Goal: Task Accomplishment & Management: Complete application form

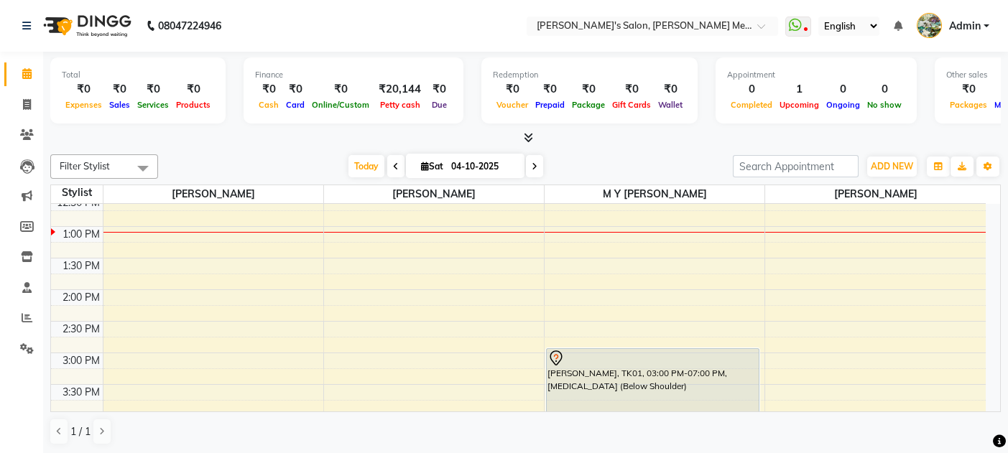
scroll to position [319, 0]
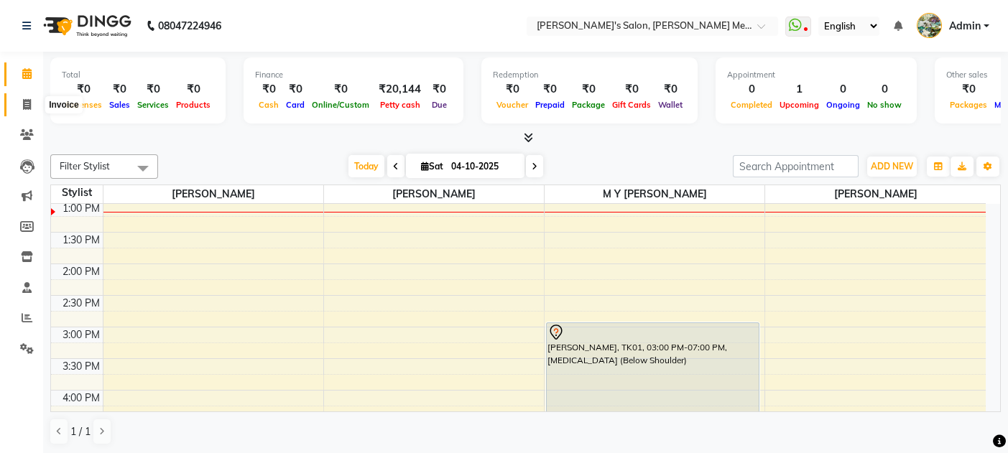
click at [24, 111] on span at bounding box center [26, 105] width 25 height 17
select select "service"
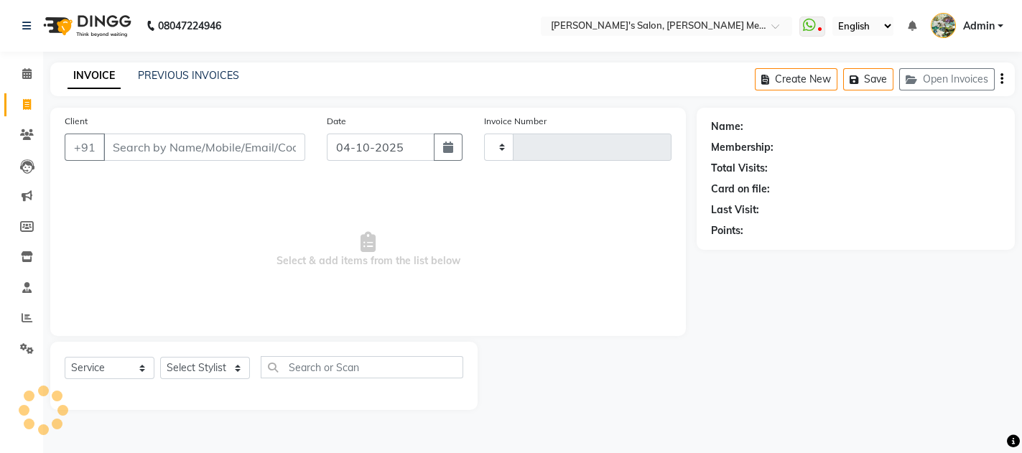
type input "0683"
select select "582"
click at [135, 146] on input "Client" at bounding box center [204, 147] width 202 height 27
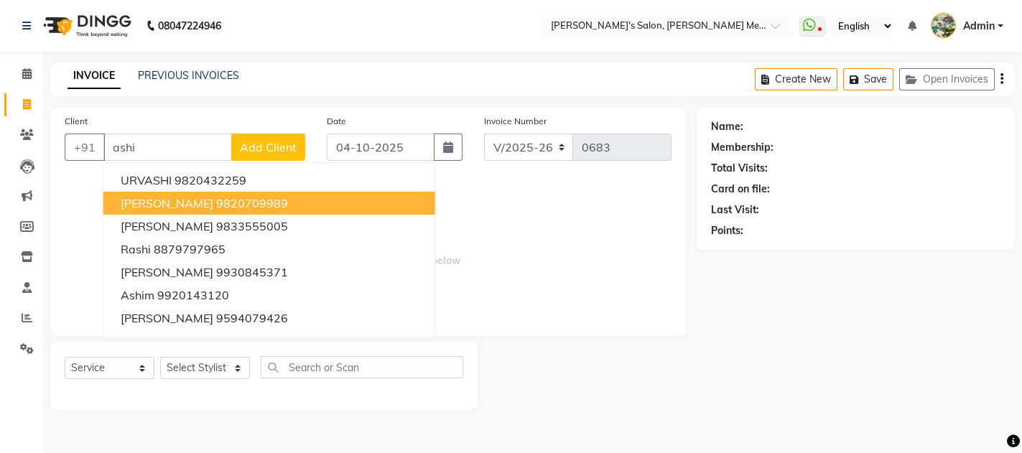
click at [190, 198] on span "[PERSON_NAME]" at bounding box center [167, 203] width 93 height 14
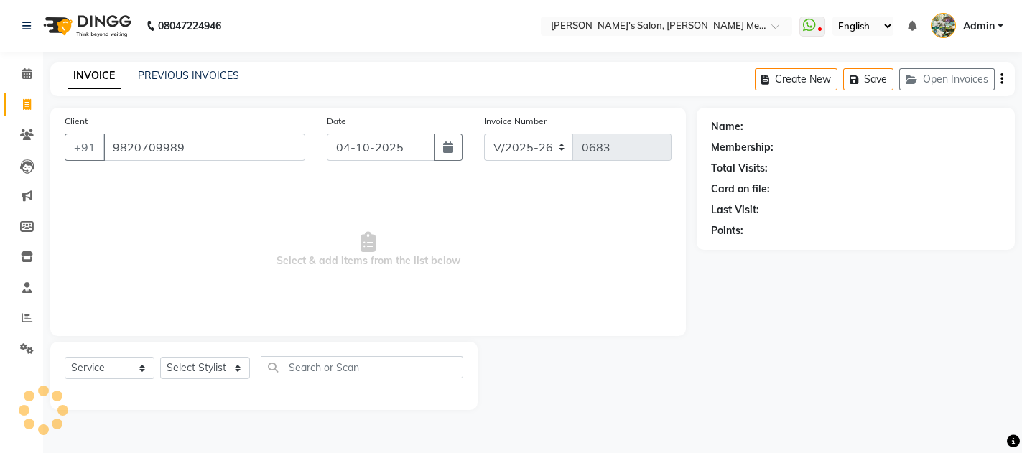
type input "9820709989"
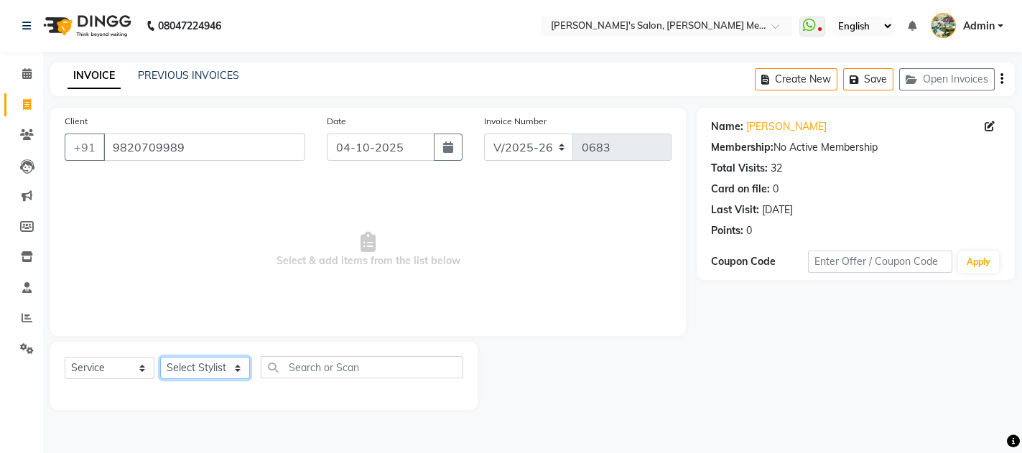
click at [203, 368] on select "Select Stylist [PERSON_NAME] m y [PERSON_NAME] [PERSON_NAME] [PERSON_NAME]" at bounding box center [205, 368] width 90 height 22
select select "7819"
click at [160, 357] on select "Select Stylist [PERSON_NAME] m y [PERSON_NAME] [PERSON_NAME] [PERSON_NAME]" at bounding box center [205, 368] width 90 height 22
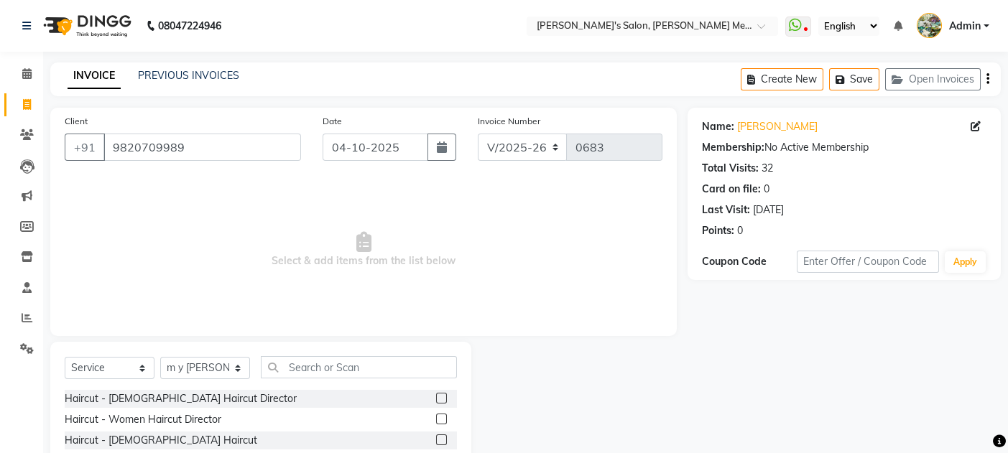
click at [436, 397] on label at bounding box center [441, 398] width 11 height 11
click at [436, 397] on input "checkbox" at bounding box center [440, 398] width 9 height 9
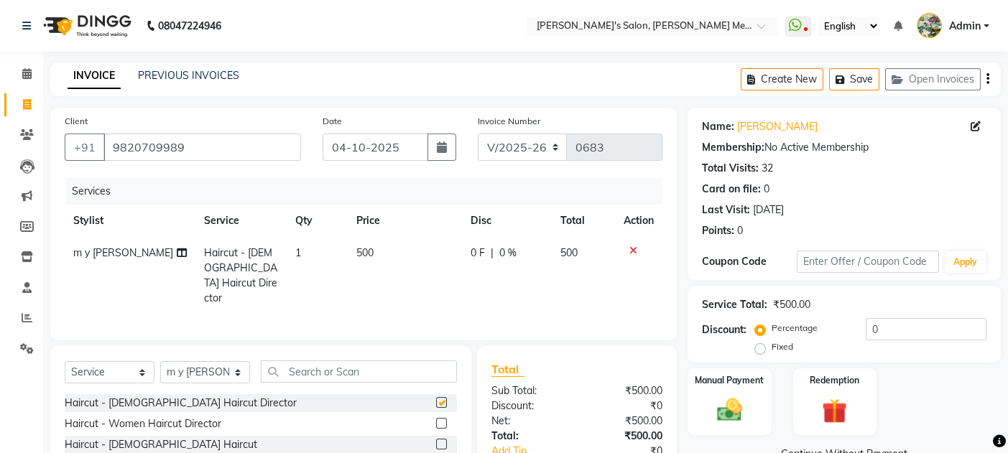
checkbox input "false"
click at [751, 404] on div "Manual Payment" at bounding box center [729, 402] width 87 height 70
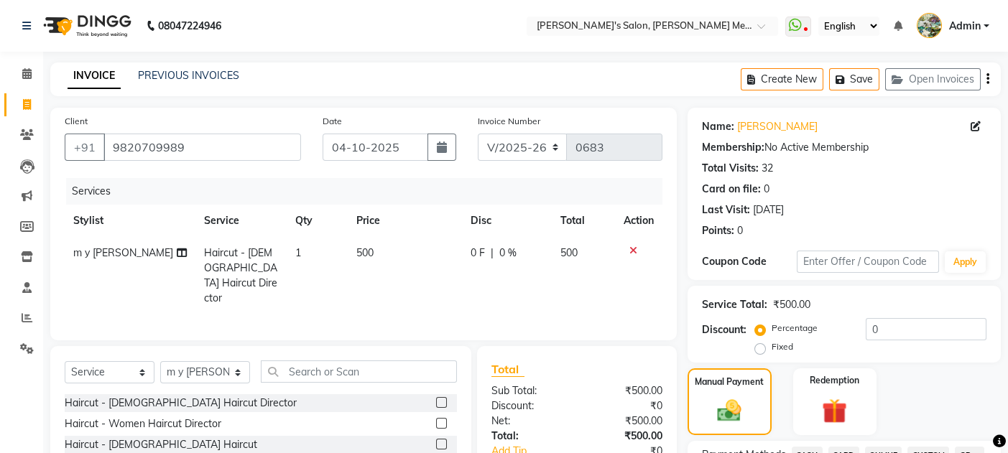
scroll to position [396, 0]
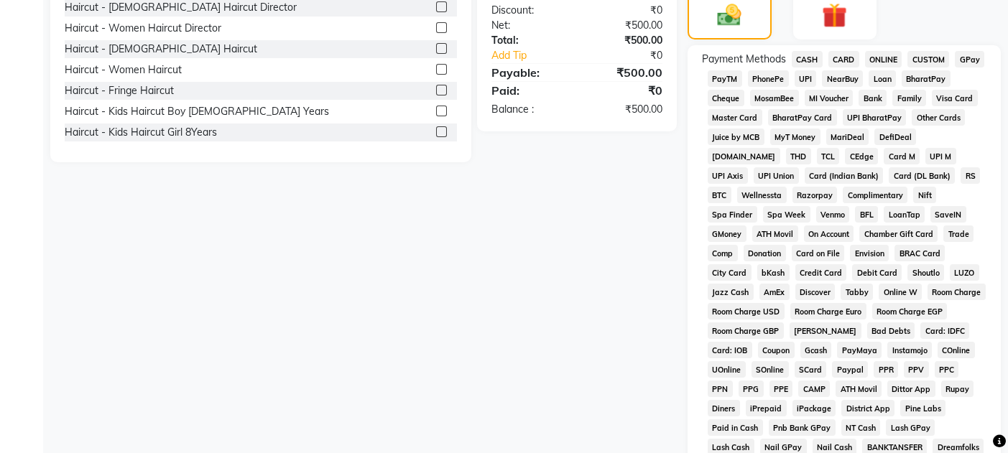
click at [973, 59] on span "GPay" at bounding box center [969, 59] width 29 height 17
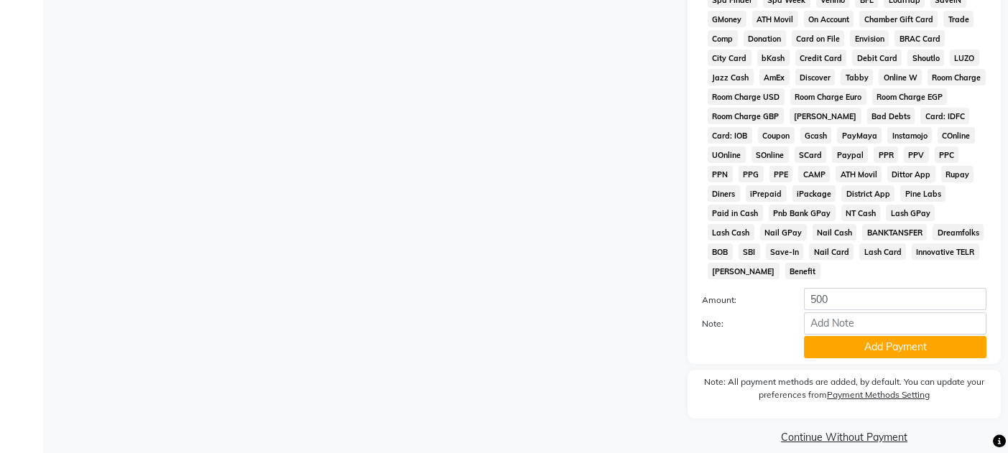
scroll to position [611, 0]
click at [882, 335] on button "Add Payment" at bounding box center [895, 346] width 182 height 22
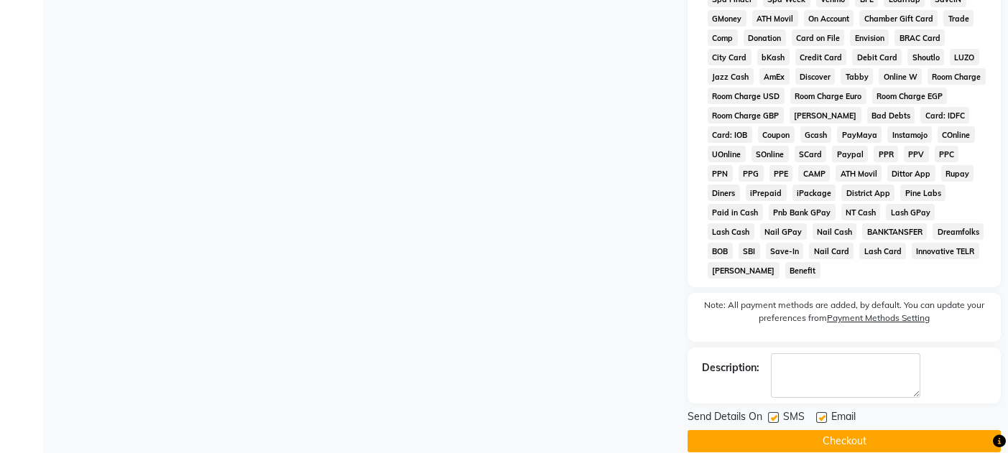
click at [822, 412] on label at bounding box center [821, 417] width 11 height 11
click at [822, 414] on input "checkbox" at bounding box center [820, 418] width 9 height 9
checkbox input "false"
click at [769, 412] on label at bounding box center [773, 417] width 11 height 11
click at [769, 414] on input "checkbox" at bounding box center [772, 418] width 9 height 9
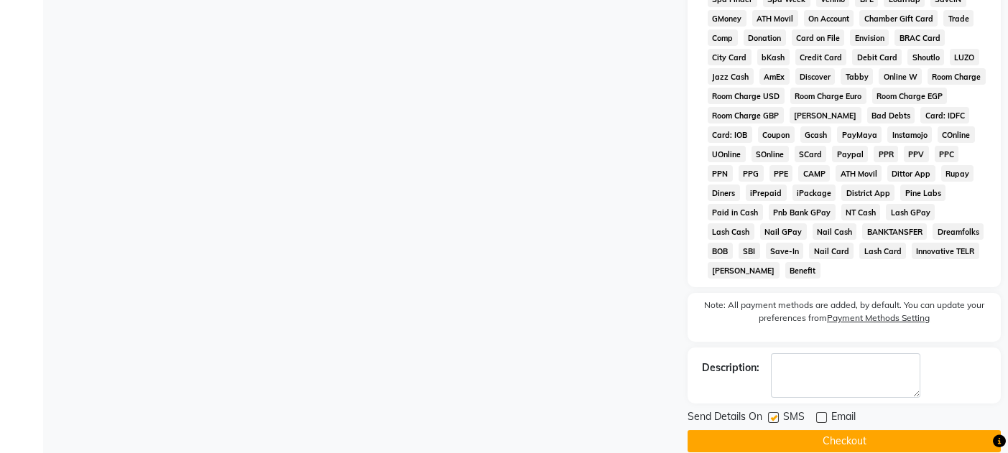
checkbox input "false"
click at [779, 430] on button "Checkout" at bounding box center [843, 441] width 313 height 22
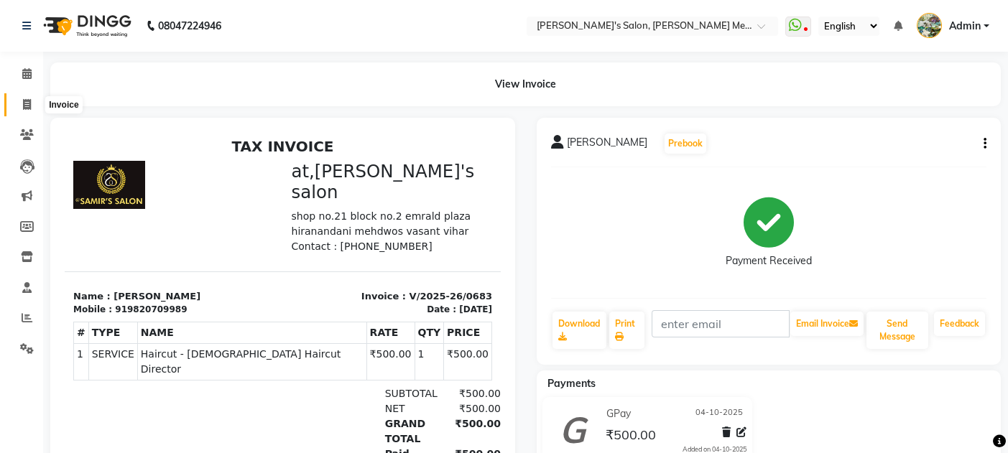
click at [27, 105] on icon at bounding box center [27, 104] width 8 height 11
select select "service"
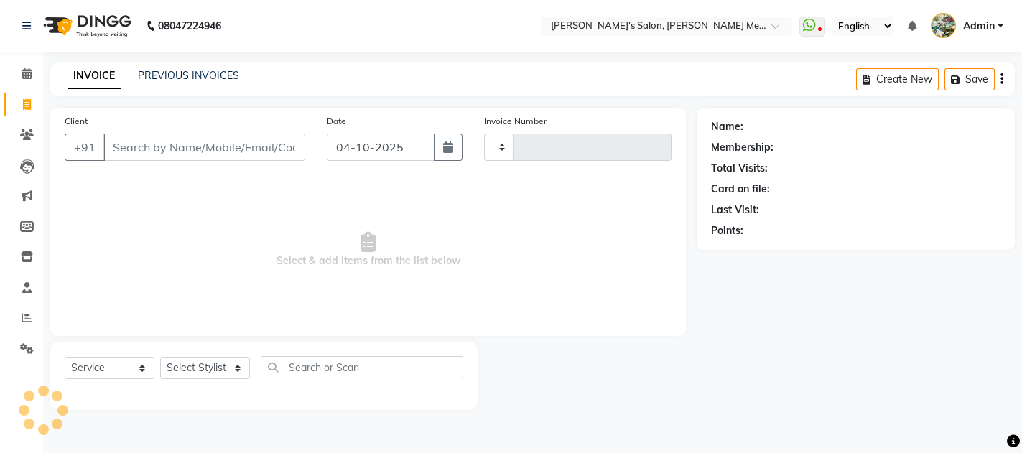
type input "0684"
select select "582"
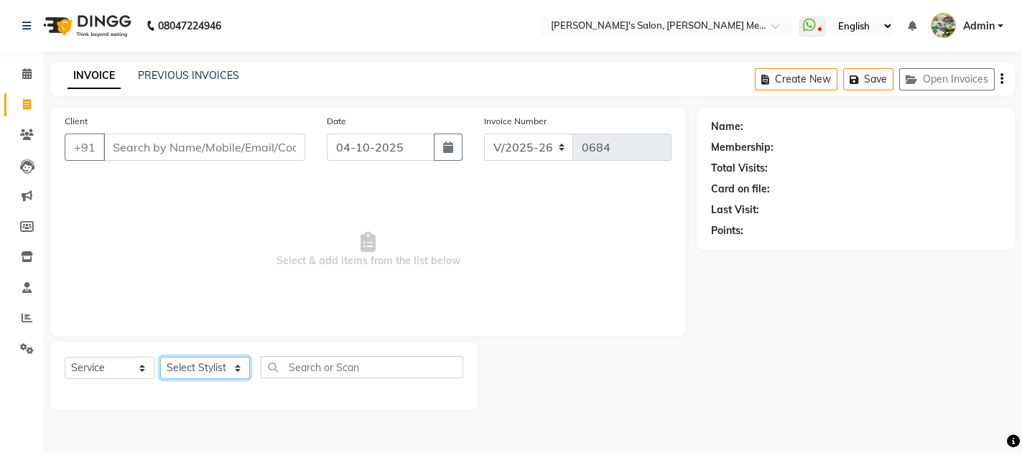
click at [205, 363] on select "Select Stylist [PERSON_NAME] m y [PERSON_NAME] [PERSON_NAME] [PERSON_NAME]" at bounding box center [205, 368] width 90 height 22
select select "90918"
click at [160, 357] on select "Select Stylist [PERSON_NAME] m y [PERSON_NAME] [PERSON_NAME] [PERSON_NAME]" at bounding box center [205, 368] width 90 height 22
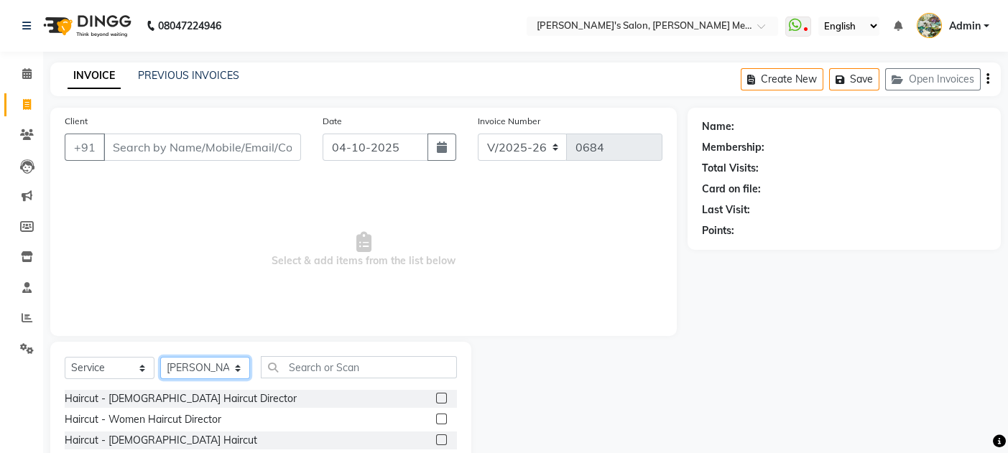
scroll to position [121, 0]
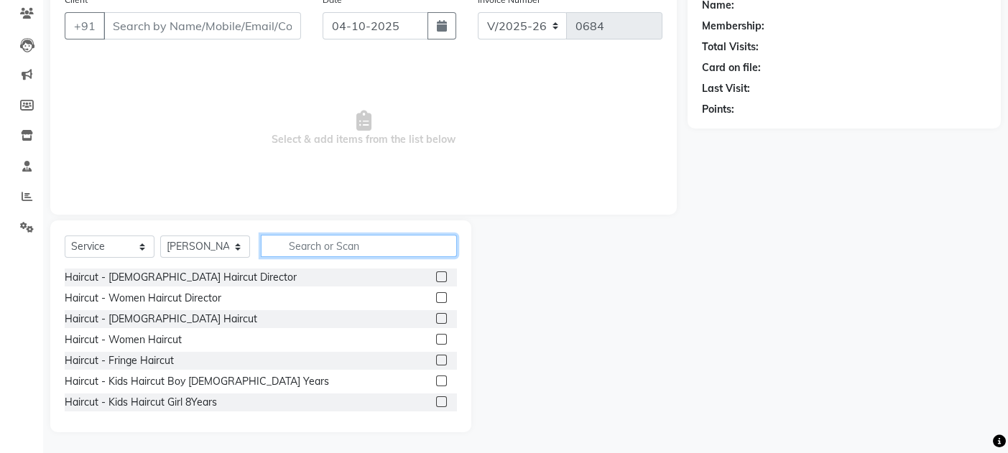
click at [318, 242] on input "text" at bounding box center [359, 246] width 196 height 22
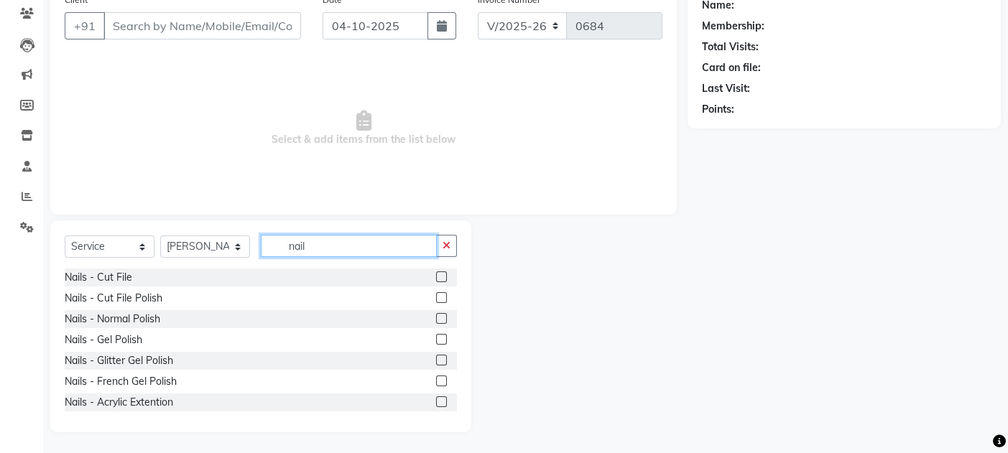
type input "nail"
click at [436, 335] on label at bounding box center [441, 339] width 11 height 11
click at [436, 335] on input "checkbox" at bounding box center [440, 339] width 9 height 9
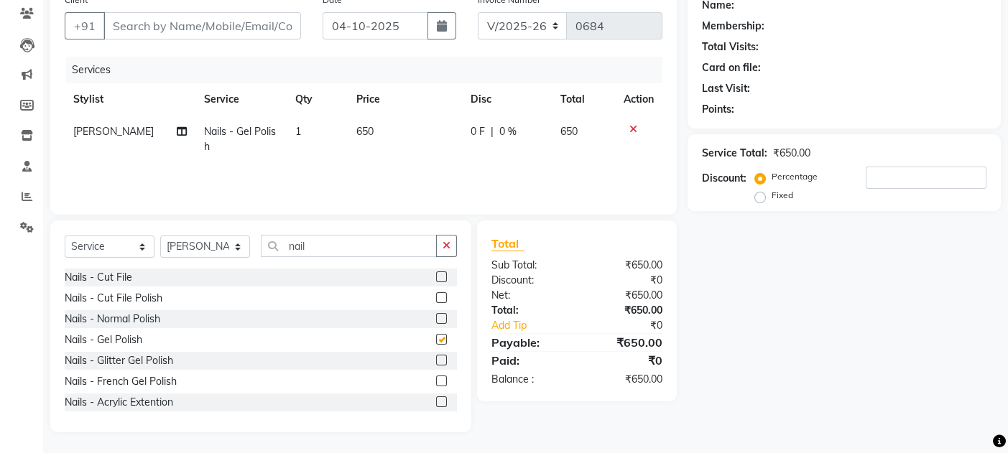
checkbox input "false"
click at [436, 399] on label at bounding box center [441, 401] width 11 height 11
click at [436, 399] on input "checkbox" at bounding box center [440, 402] width 9 height 9
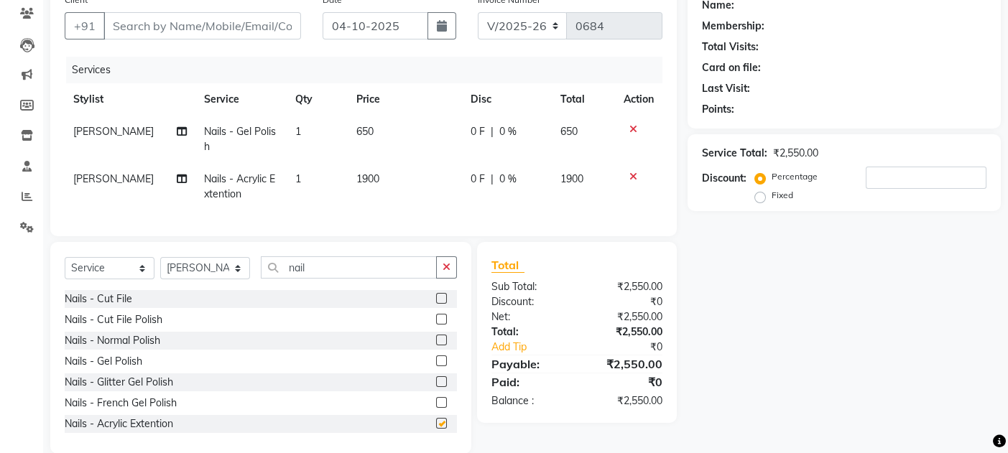
checkbox input "false"
click at [361, 176] on span "1900" at bounding box center [367, 178] width 23 height 13
select select "90918"
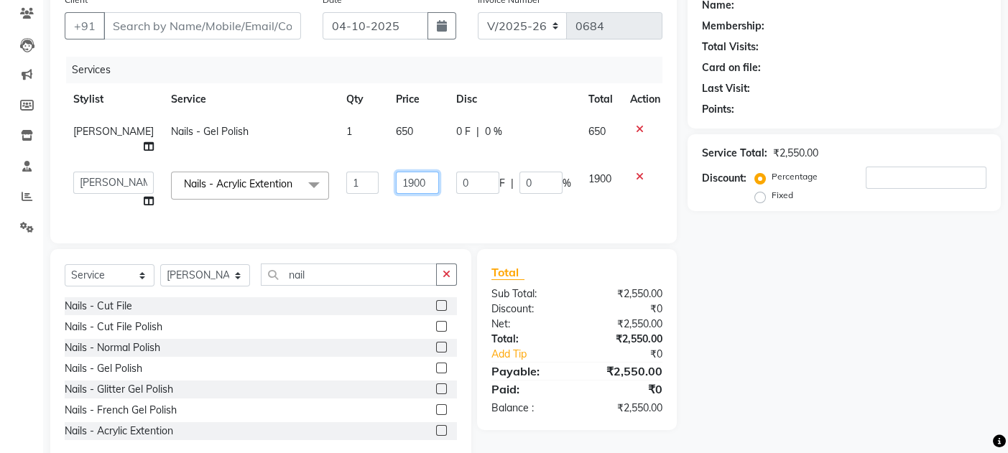
click at [396, 179] on input "1900" at bounding box center [417, 183] width 43 height 22
type input "1500"
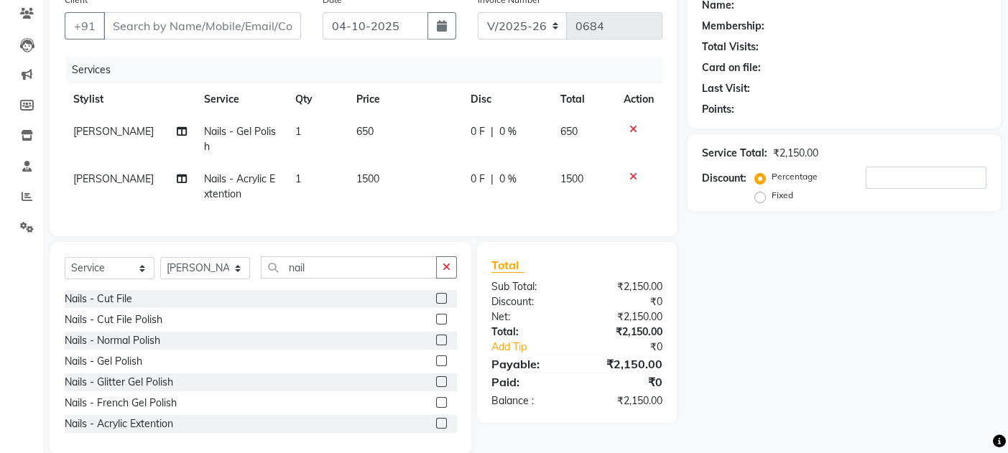
click at [377, 124] on td "650" at bounding box center [405, 139] width 114 height 47
select select "90918"
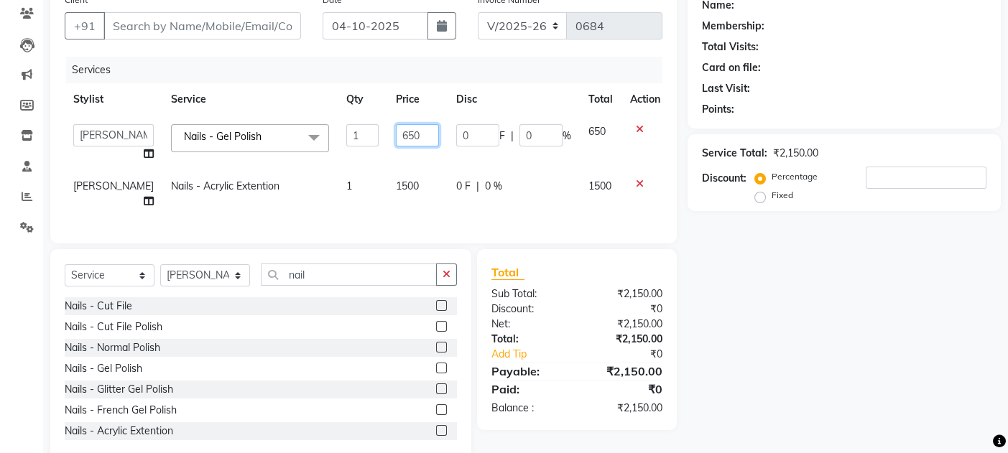
click at [396, 135] on input "650" at bounding box center [417, 135] width 43 height 22
click at [396, 135] on input "50" at bounding box center [417, 135] width 43 height 22
type input "400"
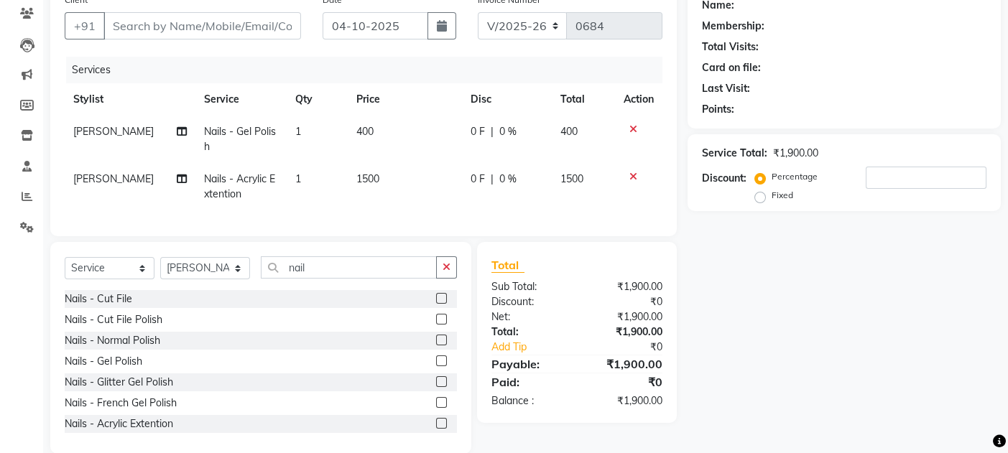
click at [409, 208] on td "1500" at bounding box center [405, 186] width 114 height 47
select select "90918"
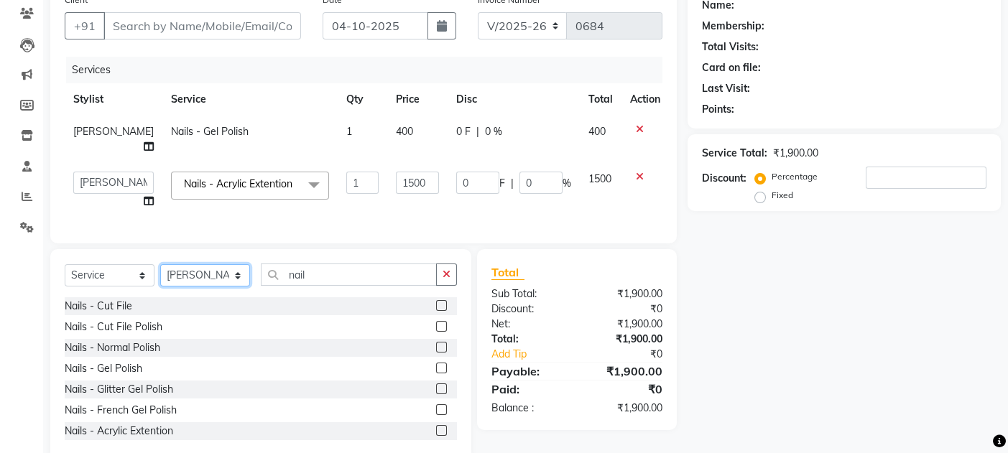
click at [205, 287] on select "Select Stylist [PERSON_NAME] m y [PERSON_NAME] [PERSON_NAME] [PERSON_NAME]" at bounding box center [205, 275] width 90 height 22
select select "7819"
click at [160, 284] on select "Select Stylist [PERSON_NAME] m y [PERSON_NAME] [PERSON_NAME] [PERSON_NAME]" at bounding box center [205, 275] width 90 height 22
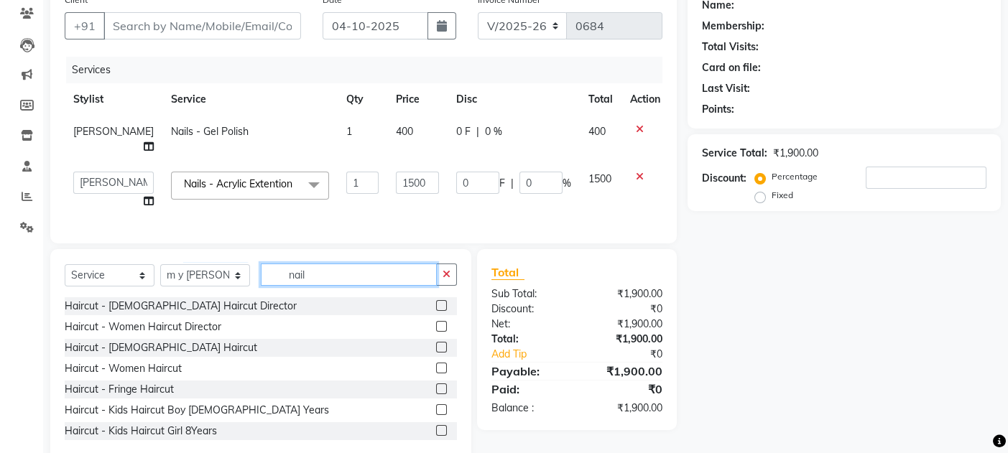
click at [336, 286] on input "nail" at bounding box center [349, 275] width 176 height 22
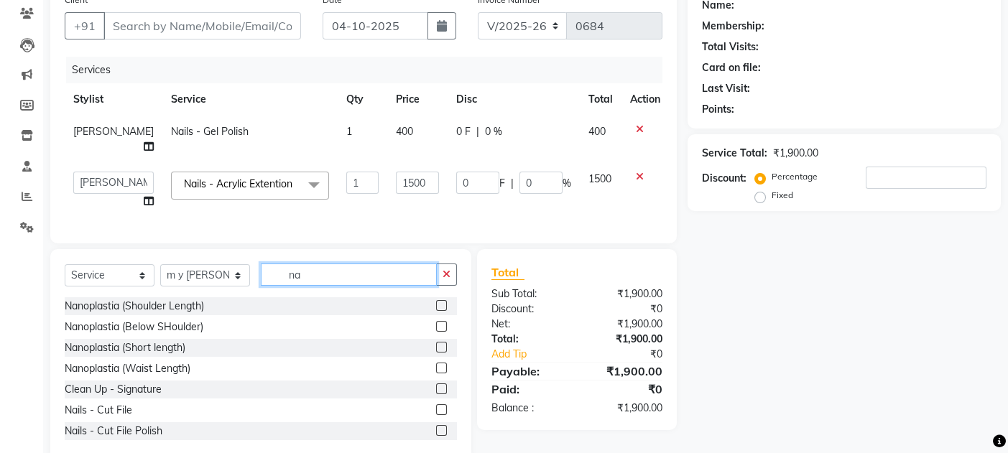
type input "n"
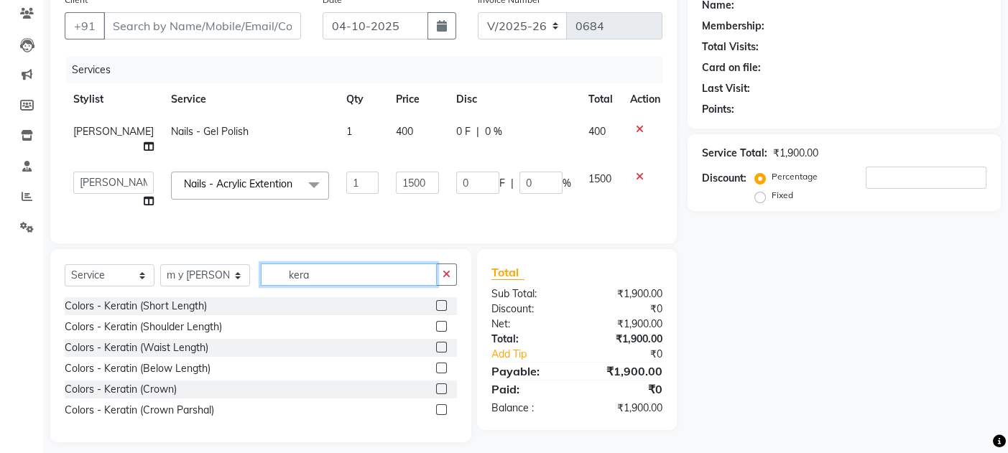
type input "kera"
click at [442, 311] on label at bounding box center [441, 305] width 11 height 11
click at [442, 311] on input "checkbox" at bounding box center [440, 306] width 9 height 9
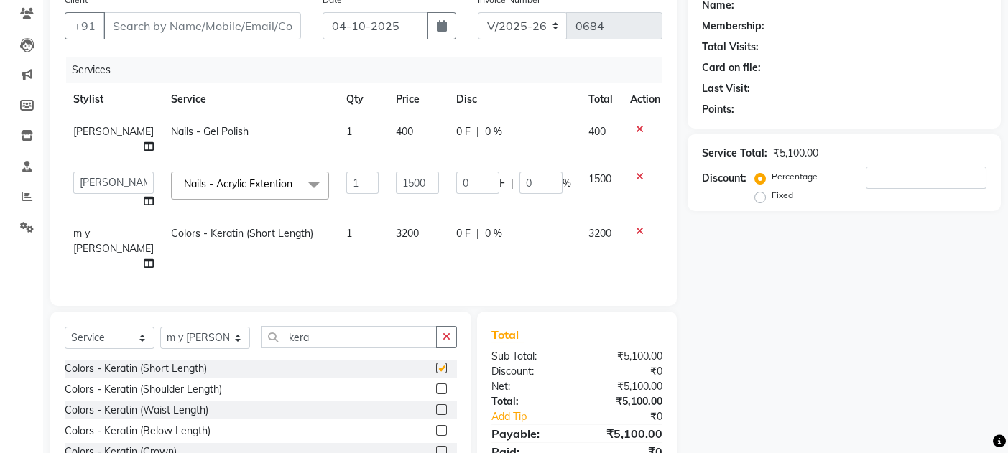
checkbox input "false"
click at [328, 340] on input "kera" at bounding box center [349, 337] width 176 height 22
type input "k"
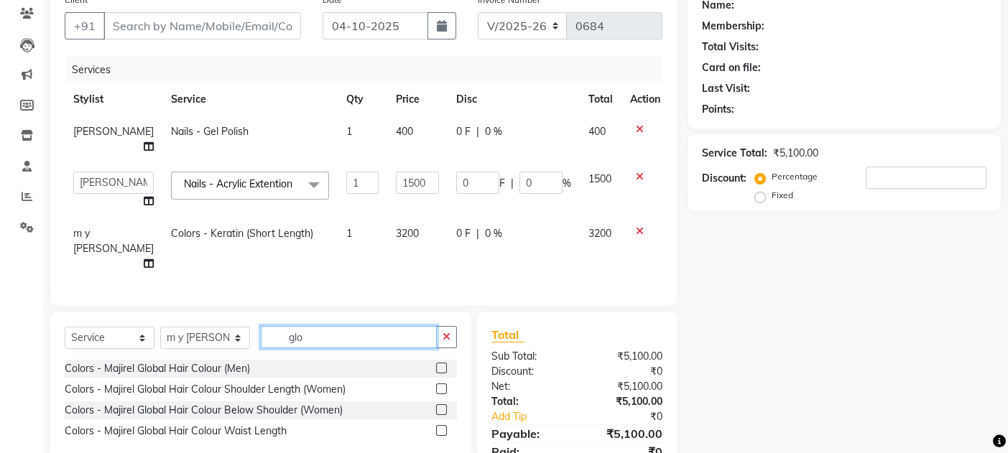
type input "glo"
click at [441, 414] on label at bounding box center [441, 409] width 11 height 11
click at [441, 414] on input "checkbox" at bounding box center [440, 410] width 9 height 9
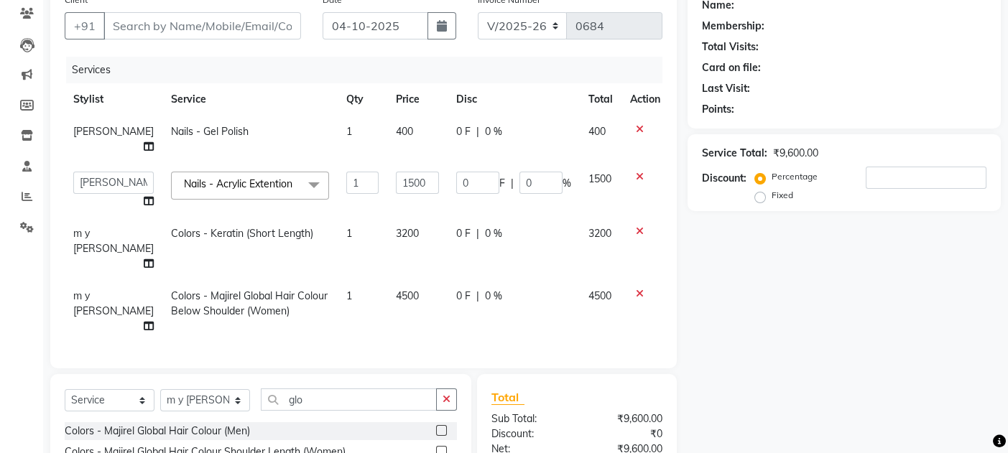
checkbox input "false"
click at [445, 394] on icon "button" at bounding box center [446, 399] width 8 height 10
click at [436, 446] on label at bounding box center [441, 451] width 11 height 11
click at [436, 447] on input "checkbox" at bounding box center [440, 451] width 9 height 9
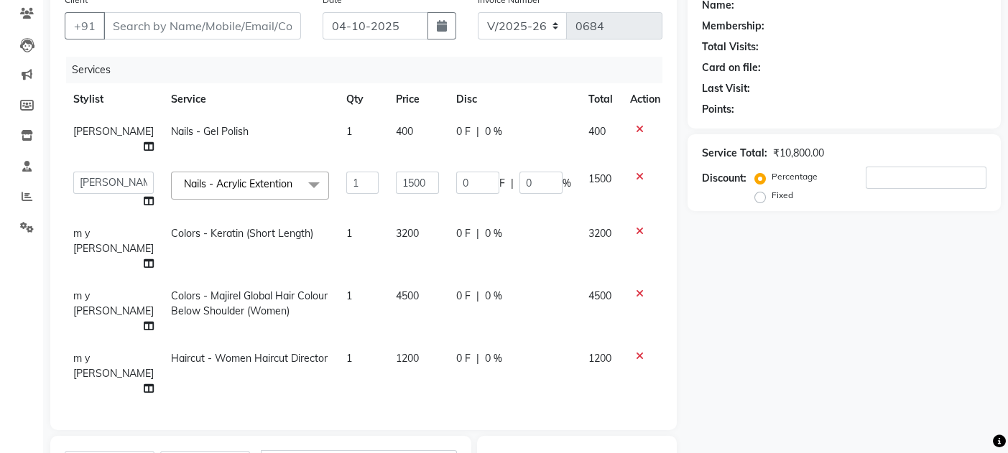
checkbox input "false"
click at [254, 31] on input "Client" at bounding box center [202, 25] width 198 height 27
type input "9"
type input "0"
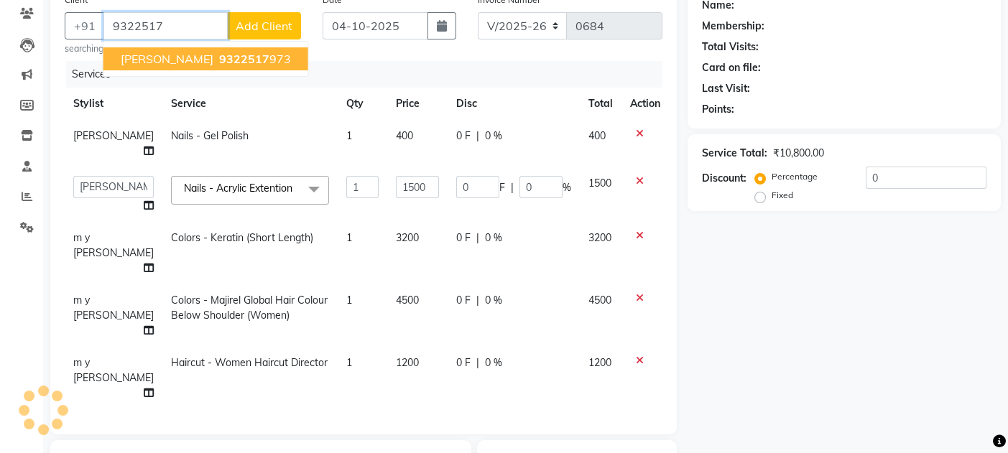
click at [216, 52] on ngb-highlight "9322517 973" at bounding box center [253, 59] width 75 height 14
type input "9322517973"
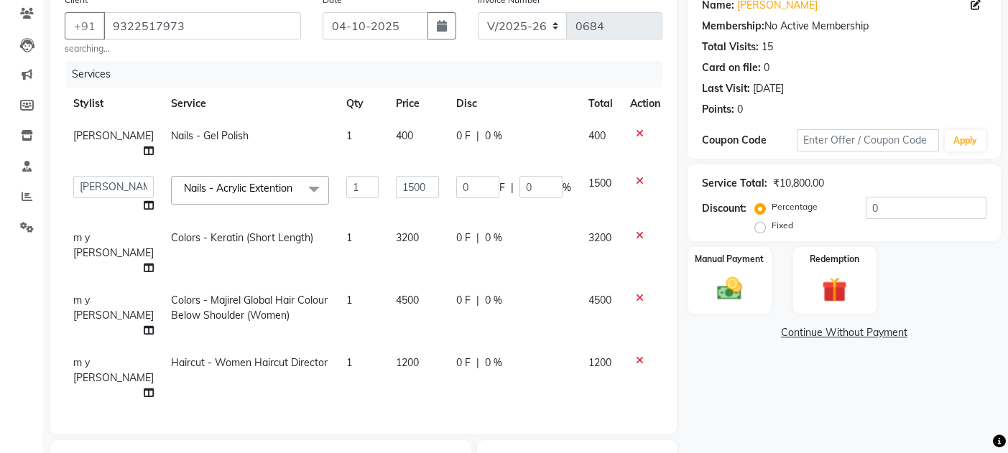
click at [531, 246] on div "0 F | 0 %" at bounding box center [513, 238] width 115 height 15
select select "7819"
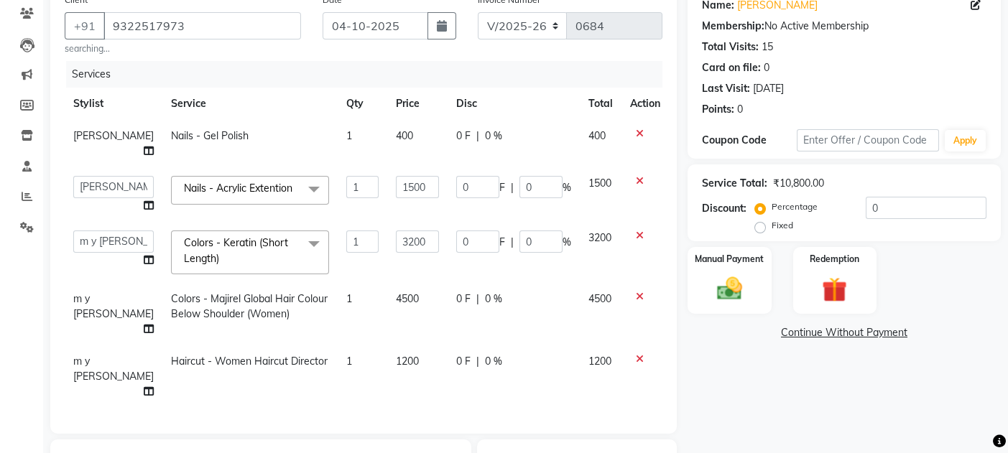
click at [524, 274] on td "0 F | 0 %" at bounding box center [513, 252] width 132 height 61
click at [525, 251] on input "0" at bounding box center [540, 242] width 43 height 22
type input "30"
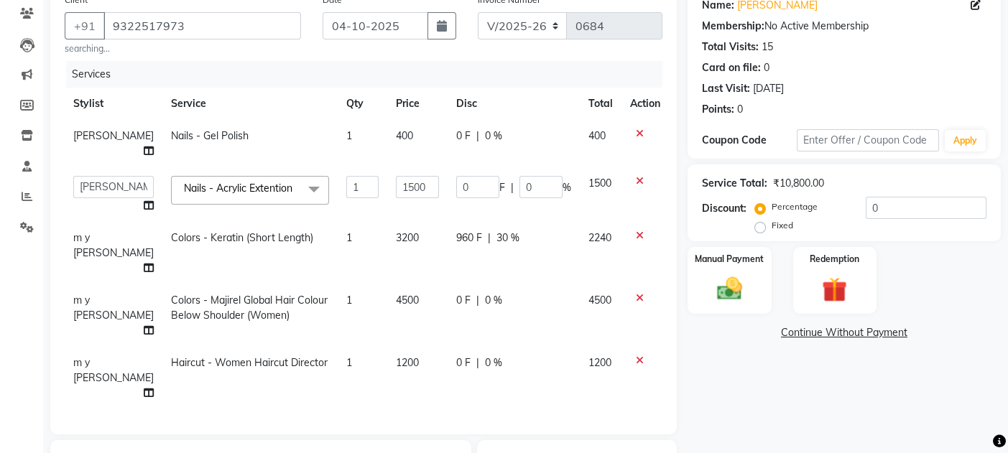
click at [533, 272] on td "960 F | 30 %" at bounding box center [513, 253] width 132 height 62
select select "7819"
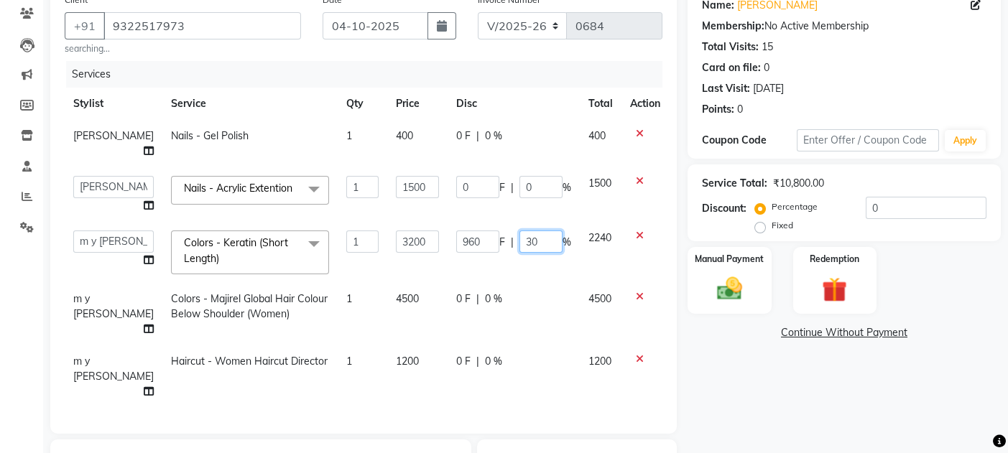
click at [531, 252] on input "30" at bounding box center [540, 242] width 43 height 22
type input "3"
type input "25"
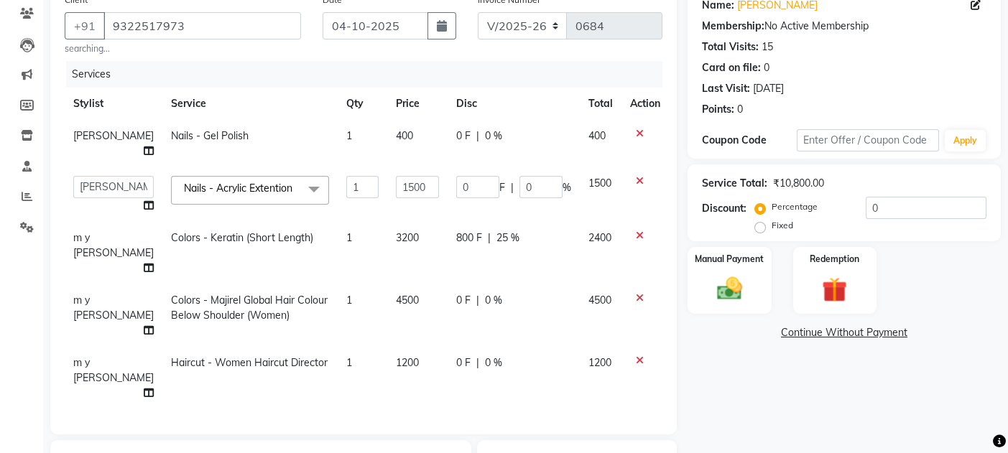
click at [528, 286] on tbody "[PERSON_NAME] Nails - Gel Polish 1 400 0 F | 0 % 400 [PERSON_NAME] m y [PERSON_…" at bounding box center [367, 264] width 604 height 289
click at [508, 241] on div "800 F | 25 %" at bounding box center [513, 238] width 115 height 15
select select "7819"
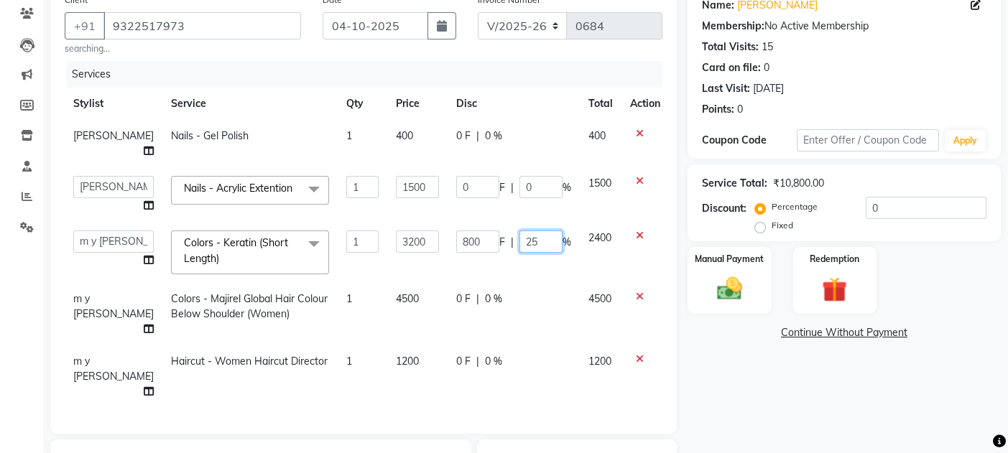
click at [527, 245] on input "25" at bounding box center [540, 242] width 43 height 22
type input "20"
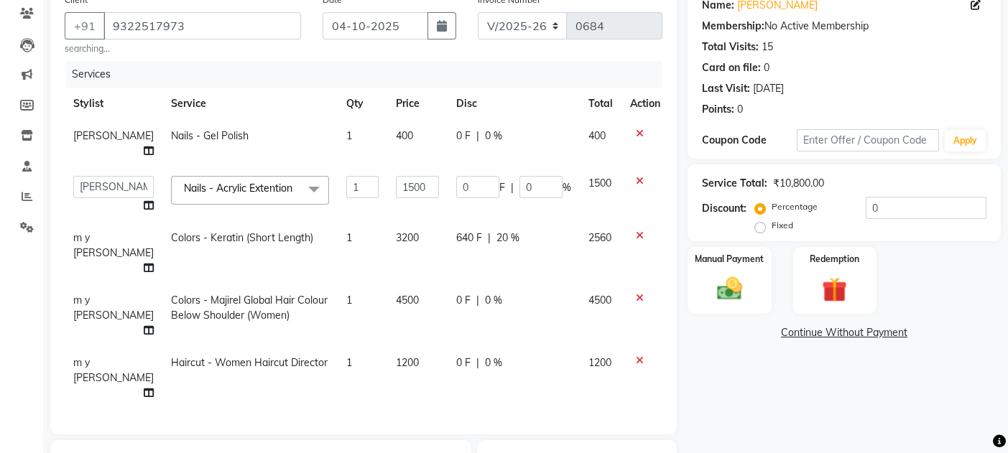
click at [529, 302] on td "0 F | 0 %" at bounding box center [513, 315] width 132 height 62
select select "7819"
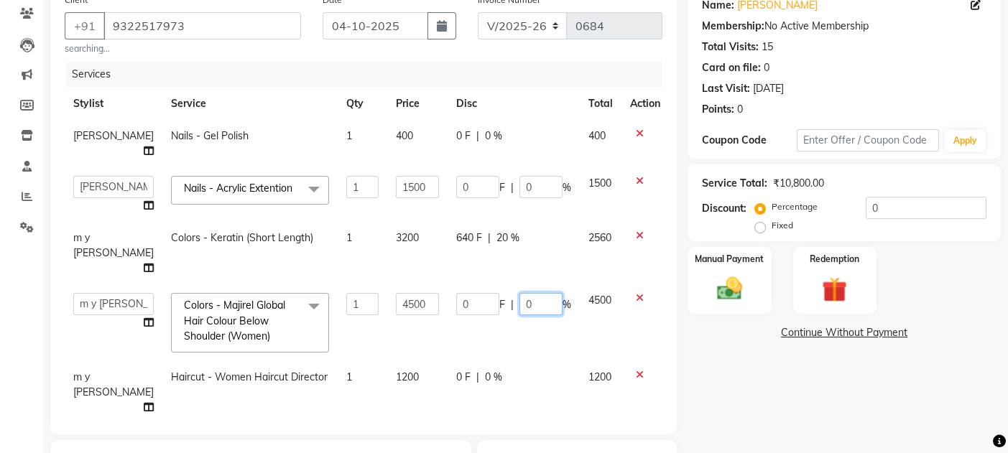
click at [529, 302] on input "0" at bounding box center [540, 304] width 43 height 22
type input "20"
click at [501, 363] on td "0 F | 0 %" at bounding box center [513, 392] width 132 height 62
select select "7819"
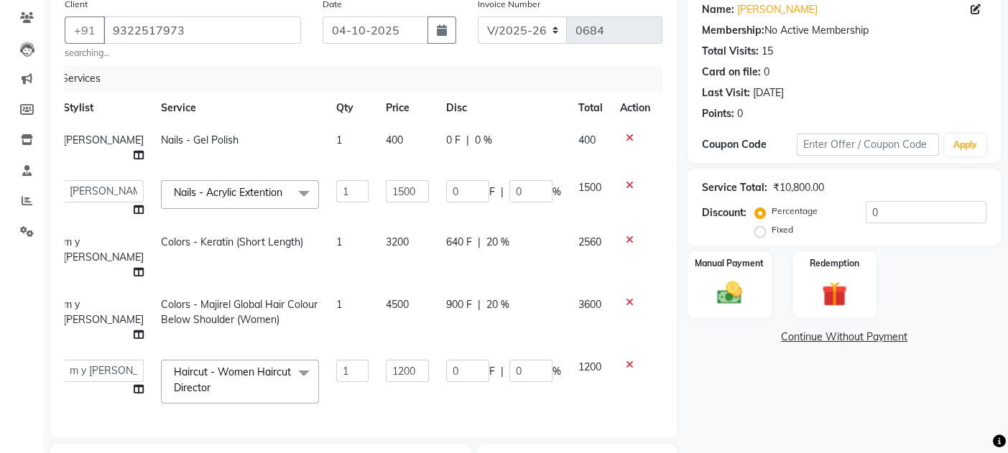
scroll to position [330, 0]
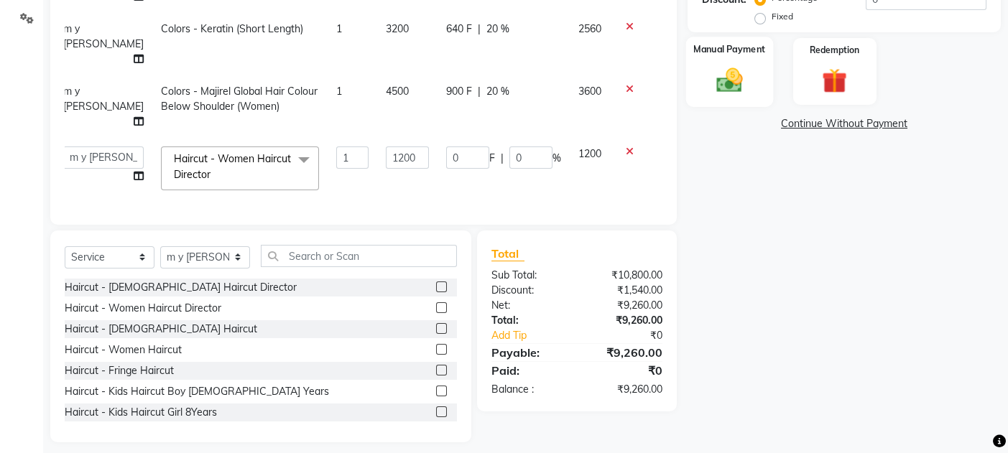
click at [723, 52] on label "Manual Payment" at bounding box center [729, 49] width 72 height 14
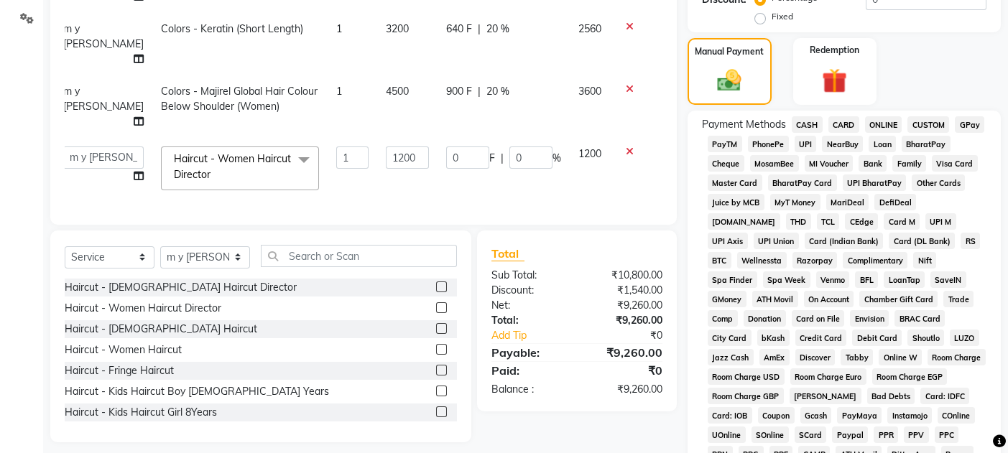
click at [845, 126] on span "CARD" at bounding box center [843, 124] width 31 height 17
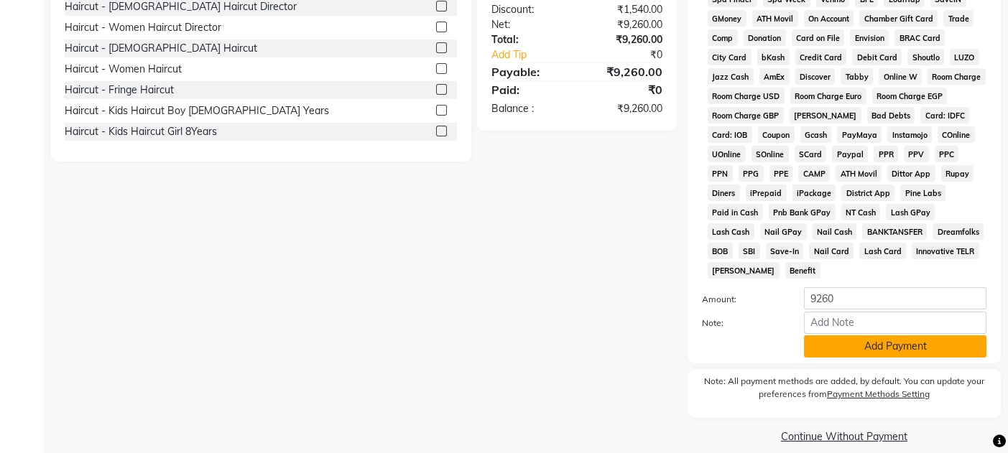
click at [872, 335] on button "Add Payment" at bounding box center [895, 346] width 182 height 22
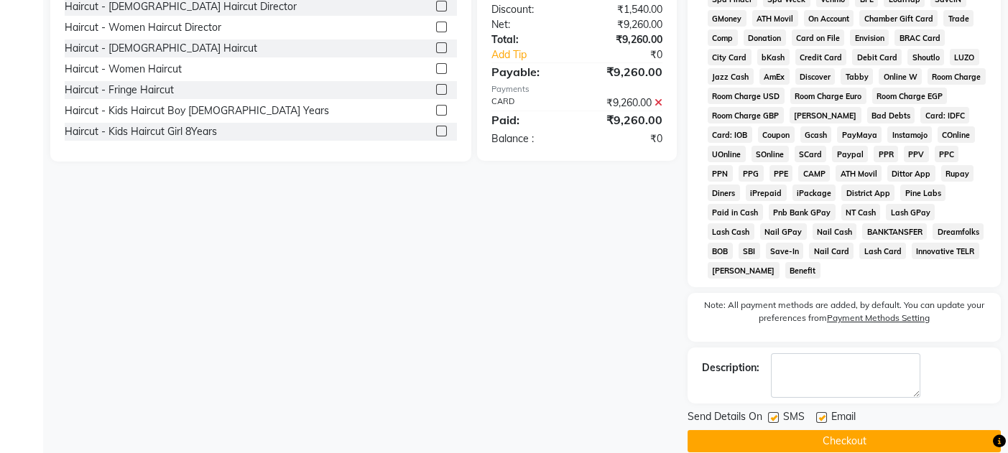
click at [774, 412] on label at bounding box center [773, 417] width 11 height 11
click at [774, 414] on input "checkbox" at bounding box center [772, 418] width 9 height 9
checkbox input "false"
click at [820, 412] on label at bounding box center [821, 417] width 11 height 11
click at [820, 414] on input "checkbox" at bounding box center [820, 418] width 9 height 9
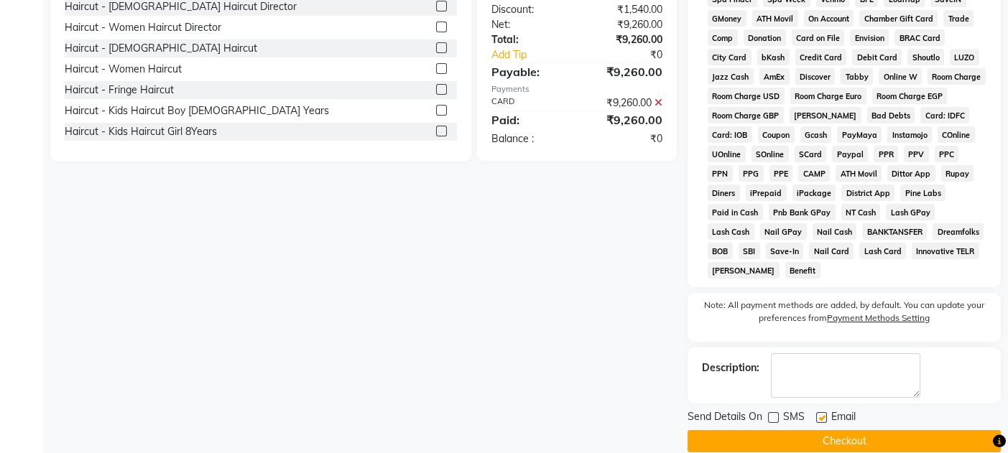
checkbox input "false"
click at [827, 430] on button "Checkout" at bounding box center [843, 441] width 313 height 22
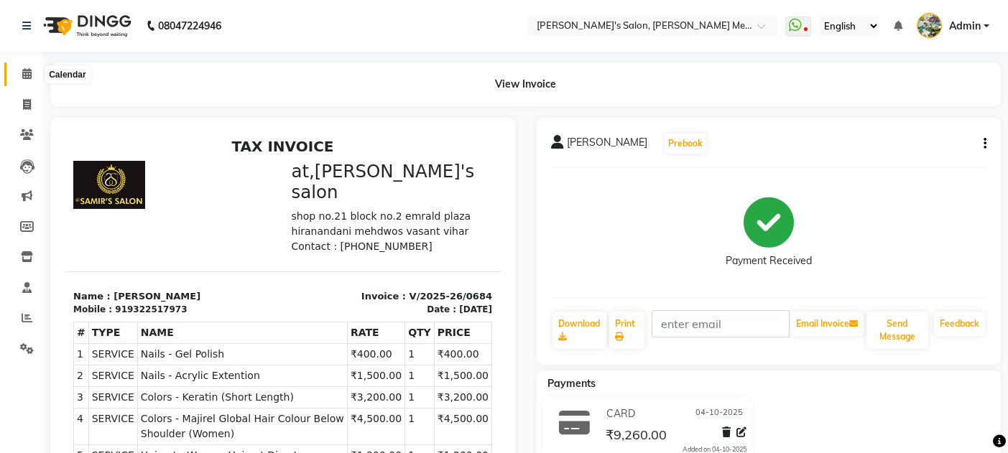
click at [28, 75] on icon at bounding box center [26, 73] width 9 height 11
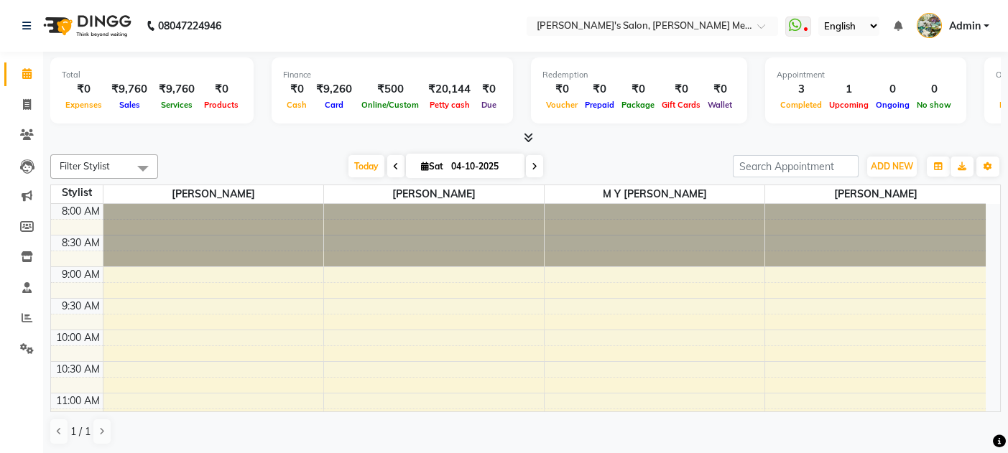
click at [421, 169] on icon at bounding box center [425, 166] width 8 height 9
select select "10"
select select "2025"
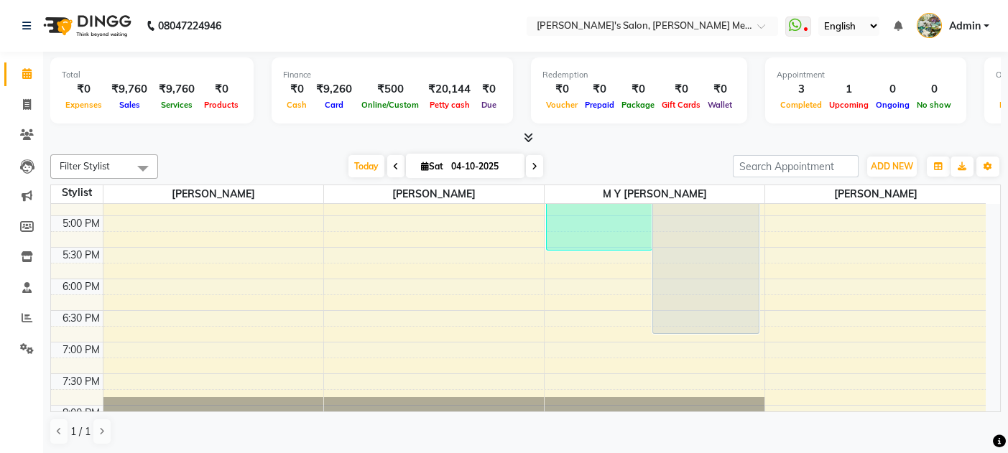
scroll to position [575, 0]
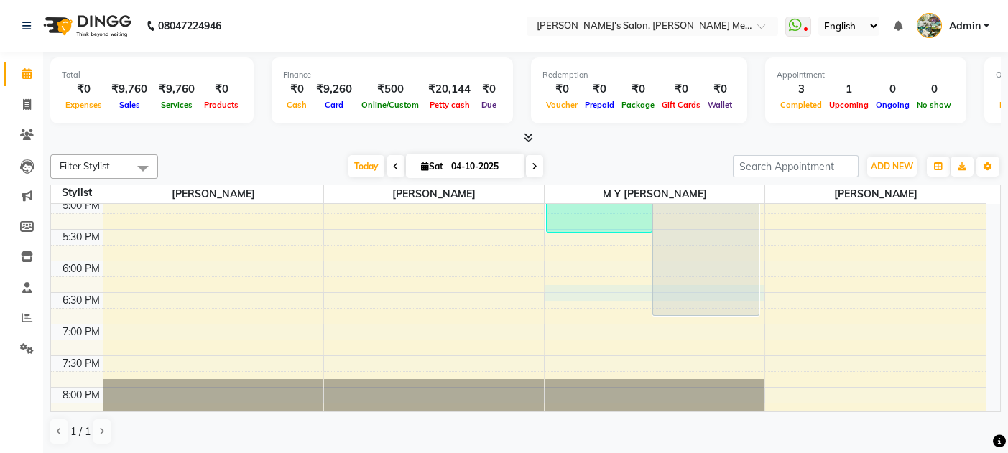
click at [587, 286] on div "8:00 AM 8:30 AM 9:00 AM 9:30 AM 10:00 AM 10:30 AM 11:00 AM 11:30 AM 12:00 PM 12…" at bounding box center [518, 102] width 934 height 947
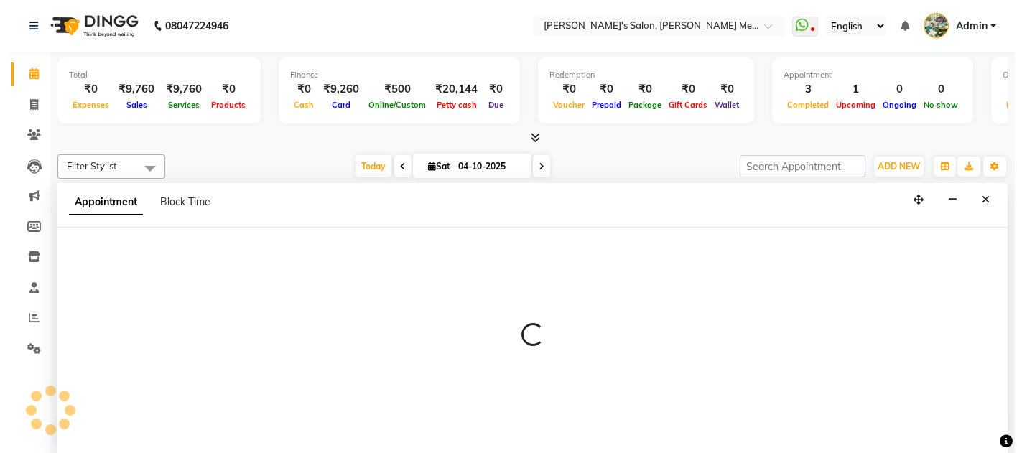
scroll to position [0, 0]
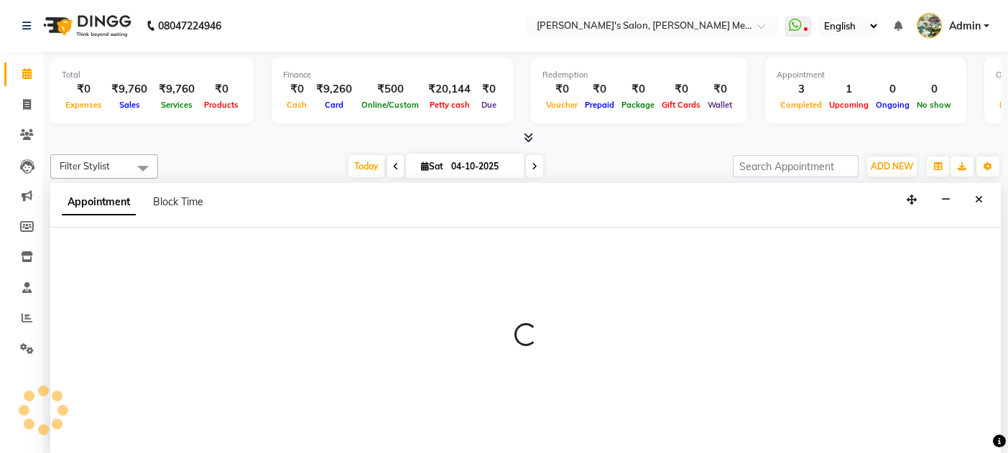
select select "7819"
select select "1110"
select select "tentative"
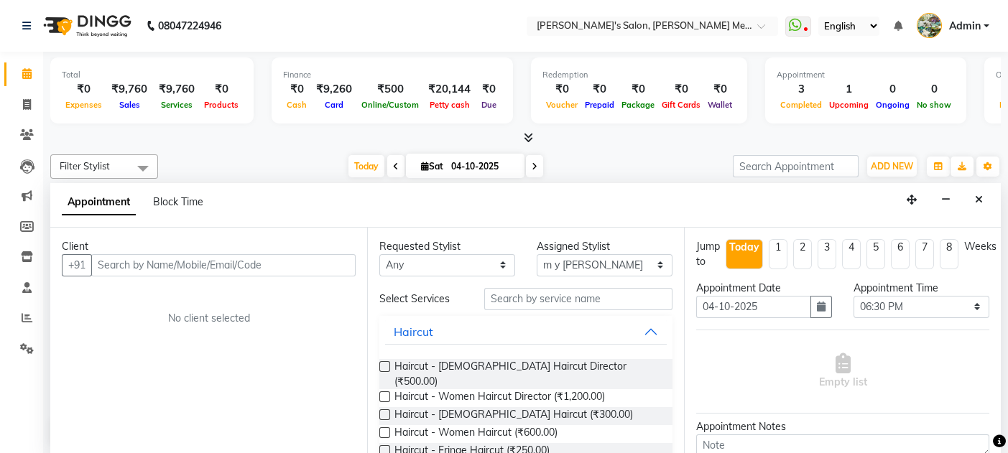
click at [382, 391] on label at bounding box center [384, 396] width 11 height 11
click at [382, 394] on input "checkbox" at bounding box center [383, 398] width 9 height 9
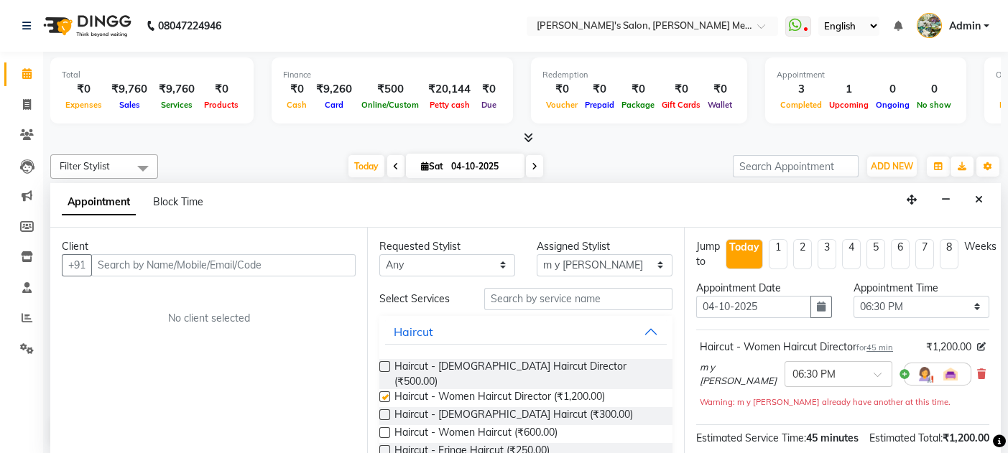
checkbox input "false"
click at [130, 263] on input "text" at bounding box center [223, 265] width 264 height 22
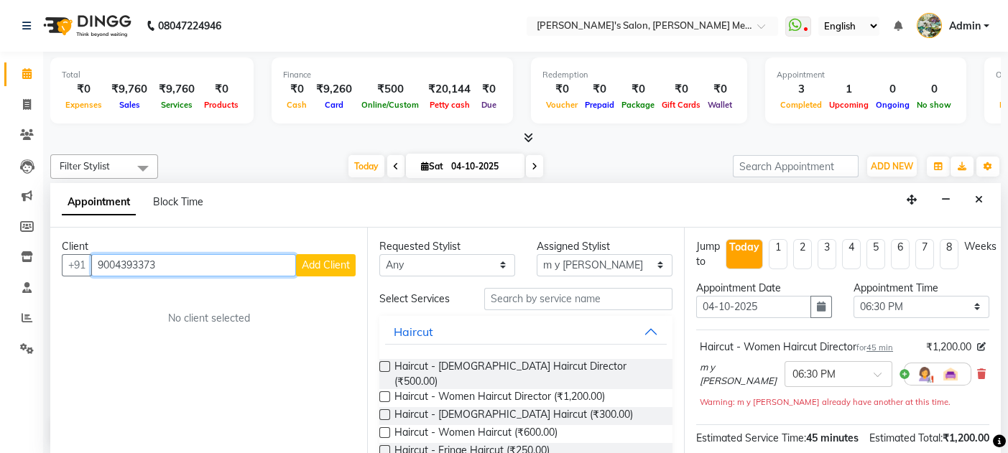
type input "9004393373"
click at [333, 268] on span "Add Client" at bounding box center [326, 265] width 48 height 13
select select "22"
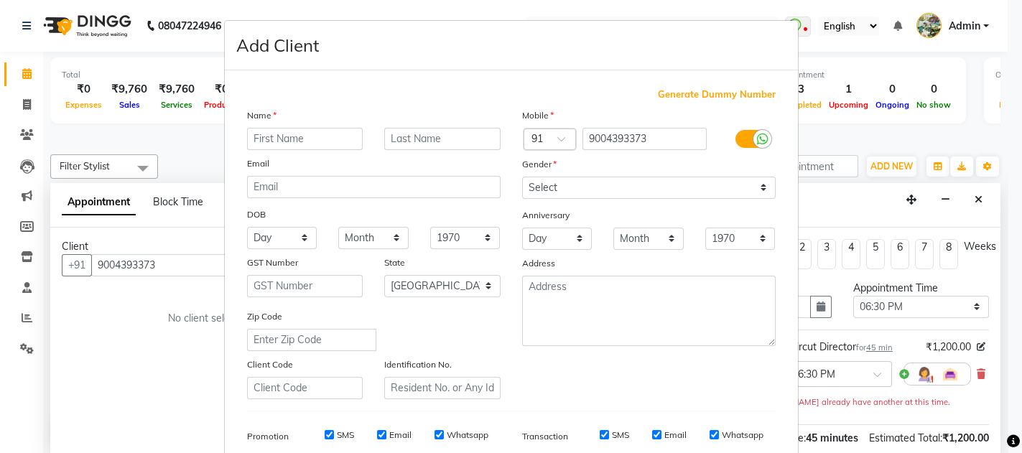
click at [271, 143] on input "text" at bounding box center [305, 139] width 116 height 22
type input "sheriyn"
click at [544, 182] on select "Select [DEMOGRAPHIC_DATA] [DEMOGRAPHIC_DATA] Other Prefer Not To Say" at bounding box center [649, 188] width 254 height 22
select select "[DEMOGRAPHIC_DATA]"
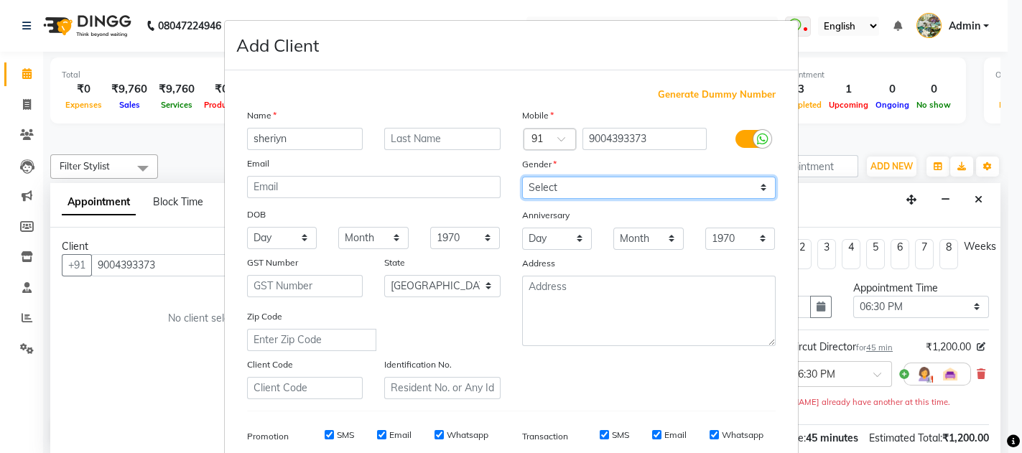
click at [522, 177] on select "Select [DEMOGRAPHIC_DATA] [DEMOGRAPHIC_DATA] Other Prefer Not To Say" at bounding box center [649, 188] width 254 height 22
click at [784, 408] on div "Generate Dummy Number Name sheriyn Email DOB Day 01 02 03 04 05 06 07 08 09 10 …" at bounding box center [511, 327] width 573 height 515
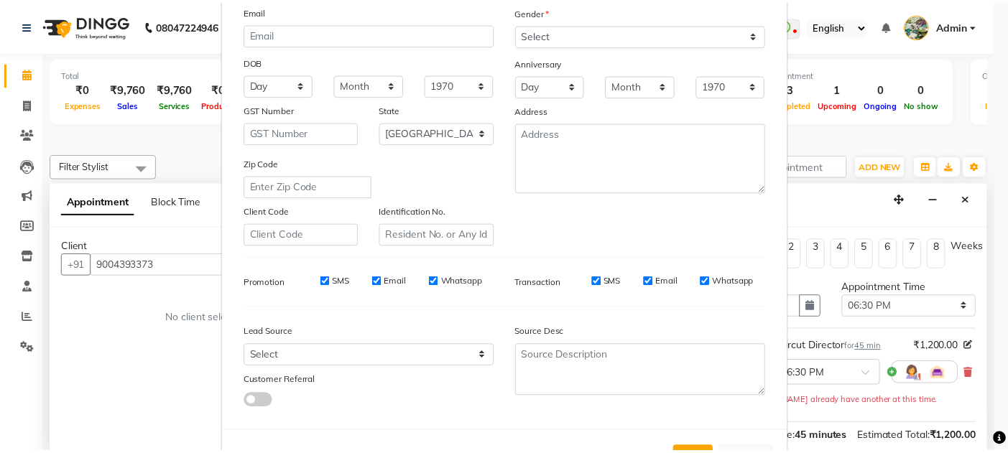
scroll to position [191, 0]
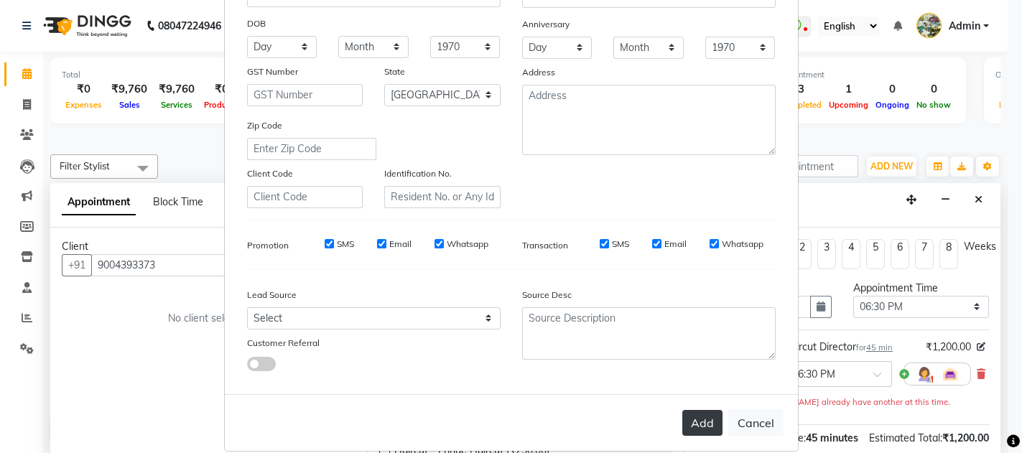
click at [705, 417] on button "Add" at bounding box center [702, 423] width 40 height 26
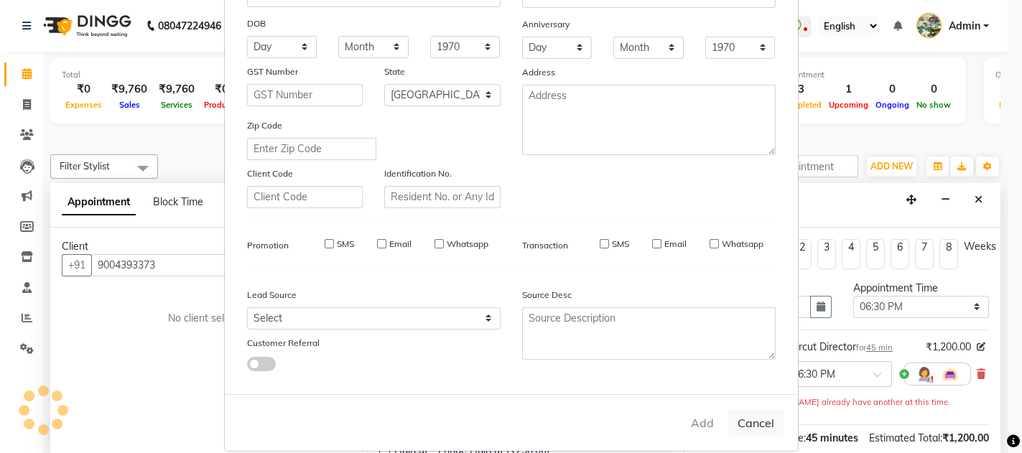
select select
select select "null"
select select
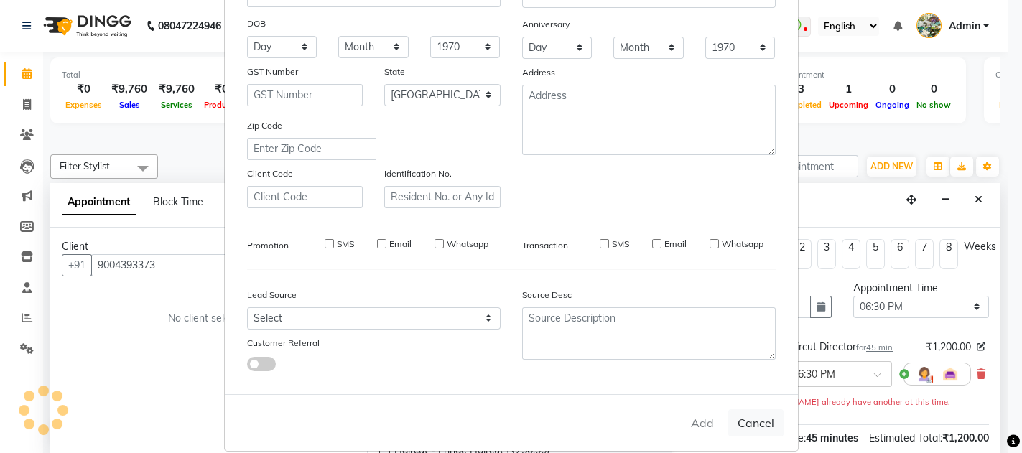
select select
checkbox input "false"
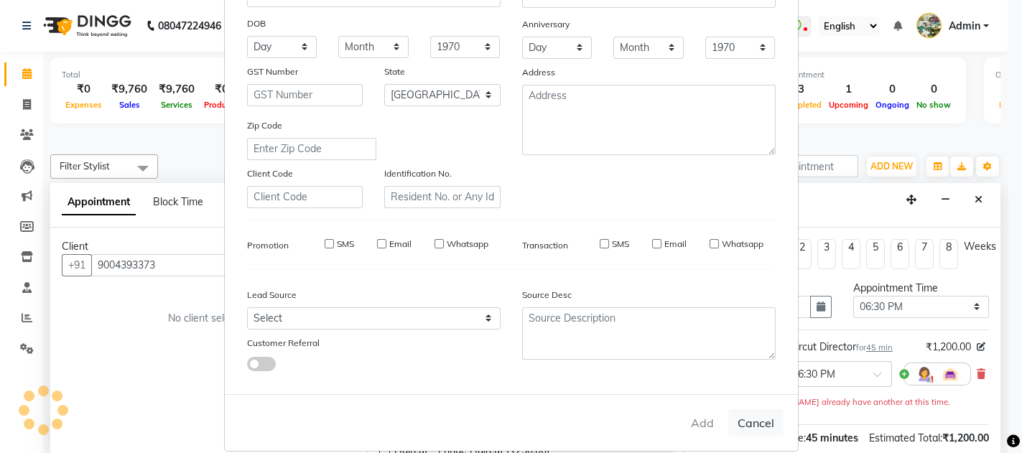
checkbox input "false"
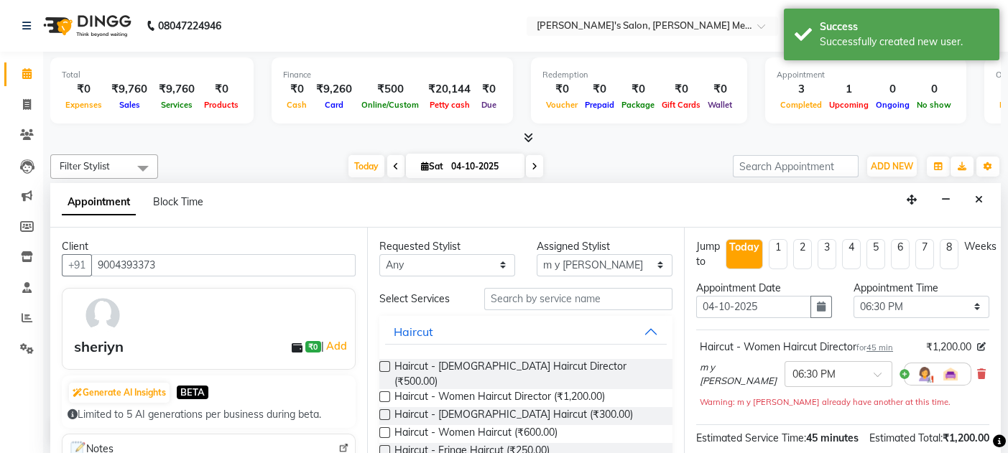
scroll to position [180, 0]
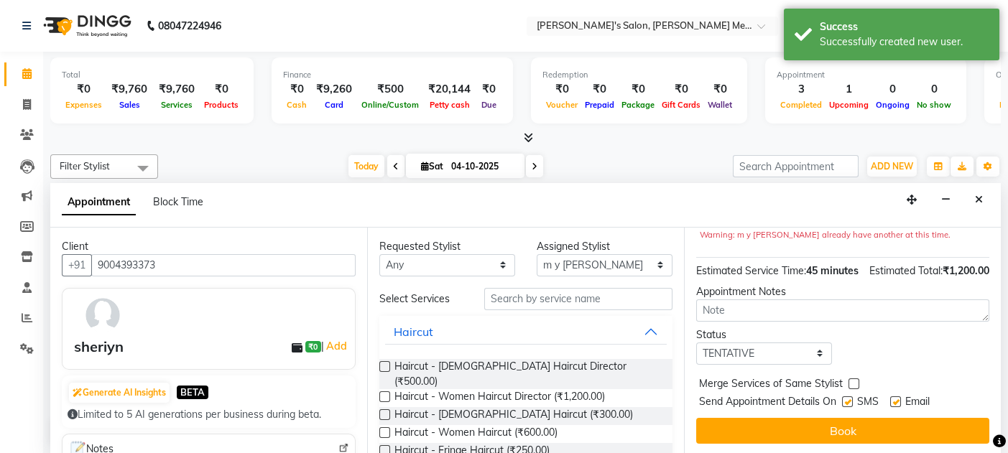
click at [896, 403] on label at bounding box center [895, 401] width 11 height 11
click at [896, 403] on input "checkbox" at bounding box center [894, 403] width 9 height 9
checkbox input "false"
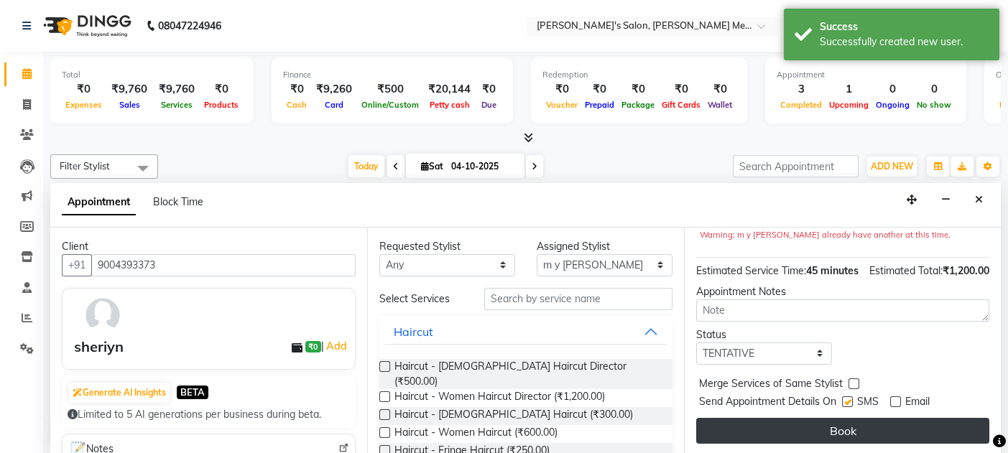
click at [864, 425] on button "Book" at bounding box center [842, 431] width 293 height 26
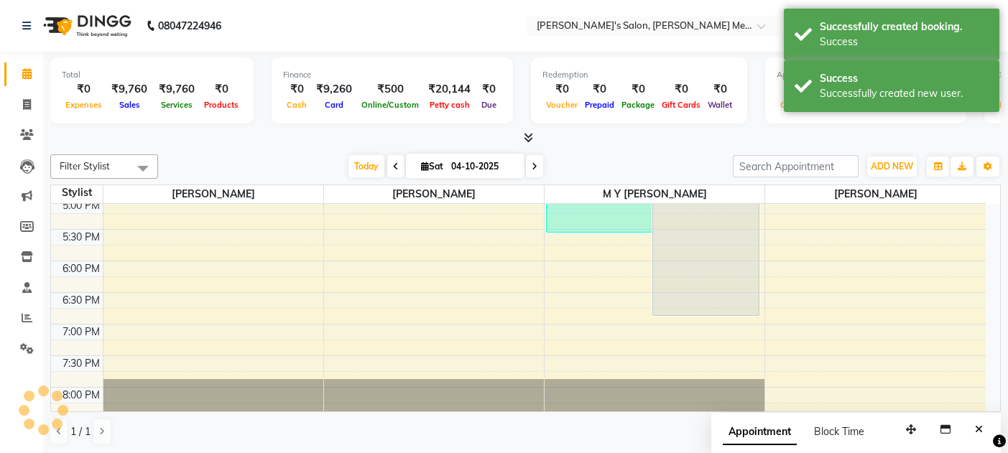
scroll to position [0, 0]
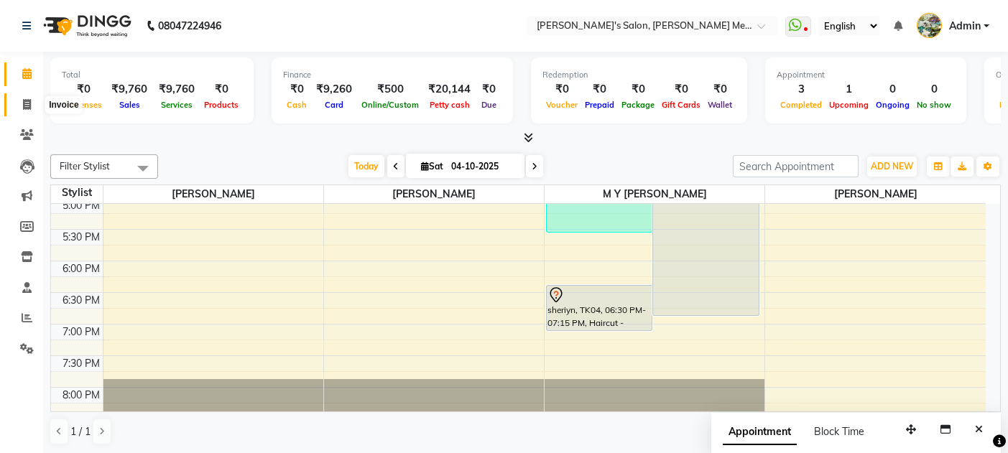
click at [30, 103] on icon at bounding box center [27, 104] width 8 height 11
select select "service"
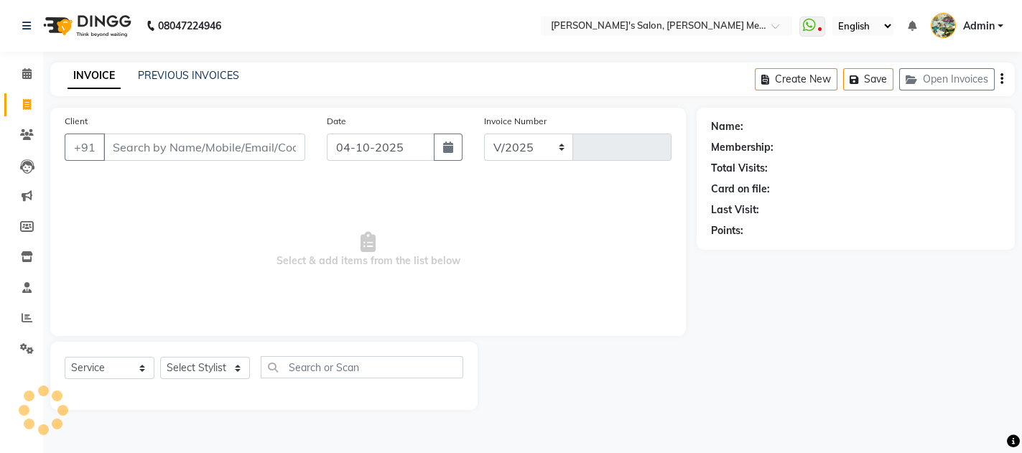
select select "582"
type input "0685"
click at [190, 362] on select "Select Stylist [PERSON_NAME] m y [PERSON_NAME] [PERSON_NAME] [PERSON_NAME]" at bounding box center [205, 368] width 90 height 22
select select "7816"
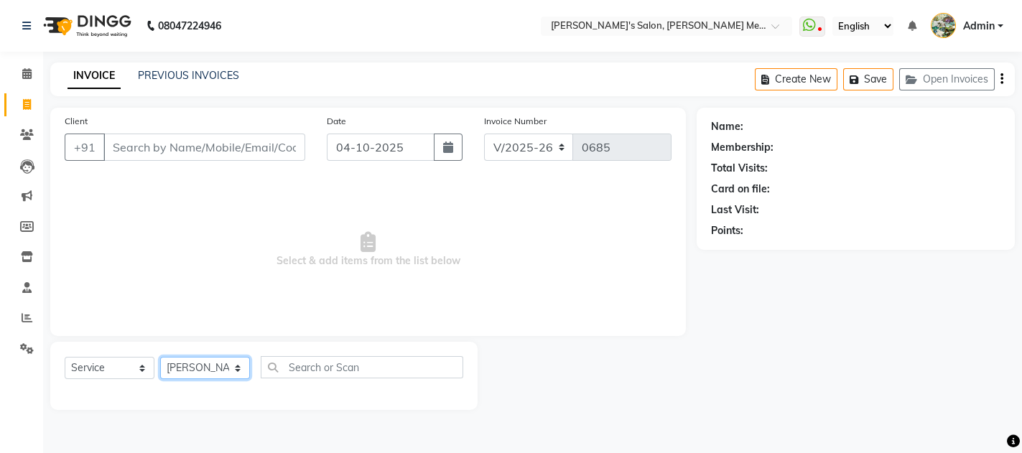
click at [160, 357] on select "Select Stylist [PERSON_NAME] m y [PERSON_NAME] [PERSON_NAME] [PERSON_NAME]" at bounding box center [205, 368] width 90 height 22
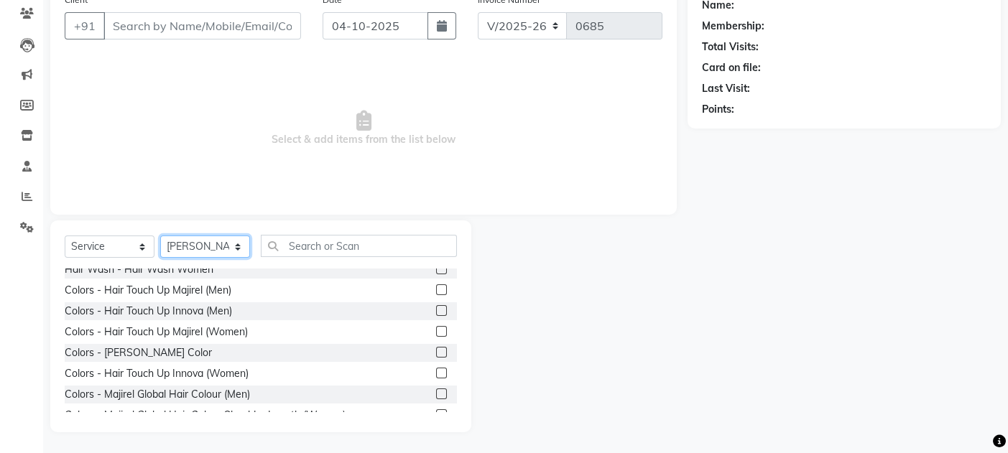
scroll to position [392, 0]
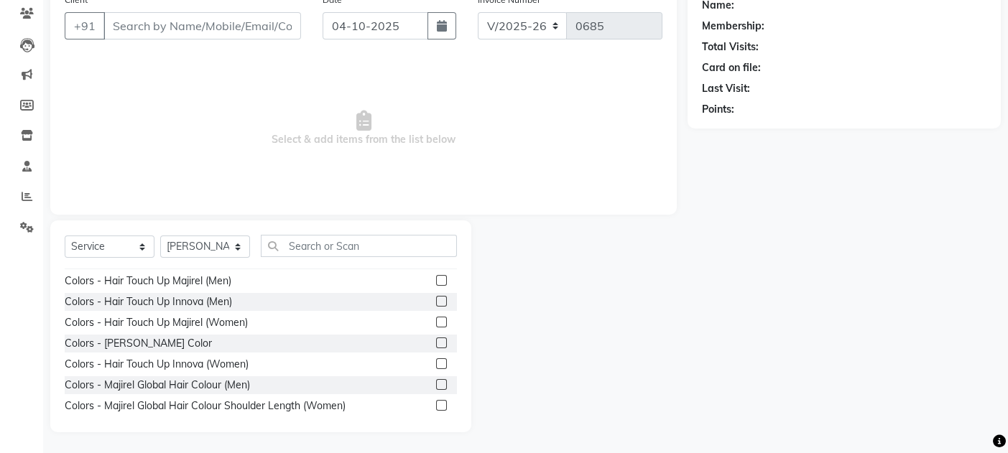
click at [436, 320] on label at bounding box center [441, 322] width 11 height 11
click at [436, 320] on input "checkbox" at bounding box center [440, 322] width 9 height 9
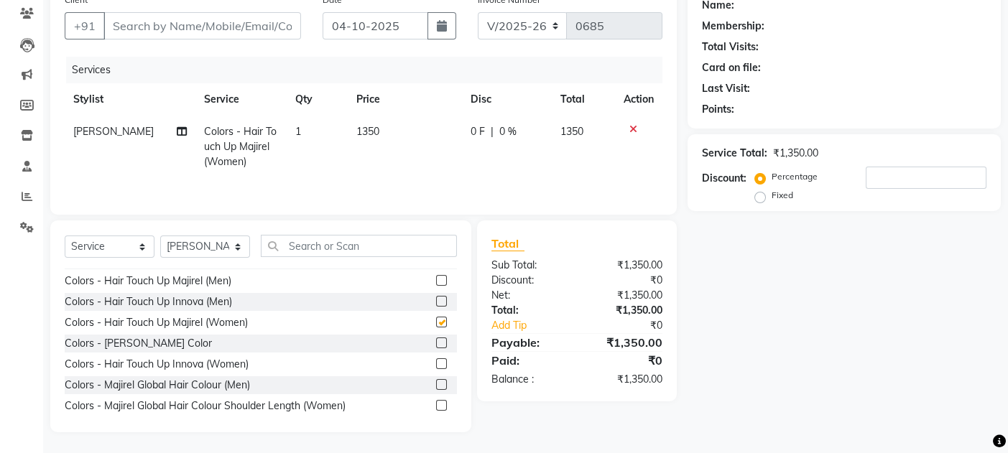
checkbox input "false"
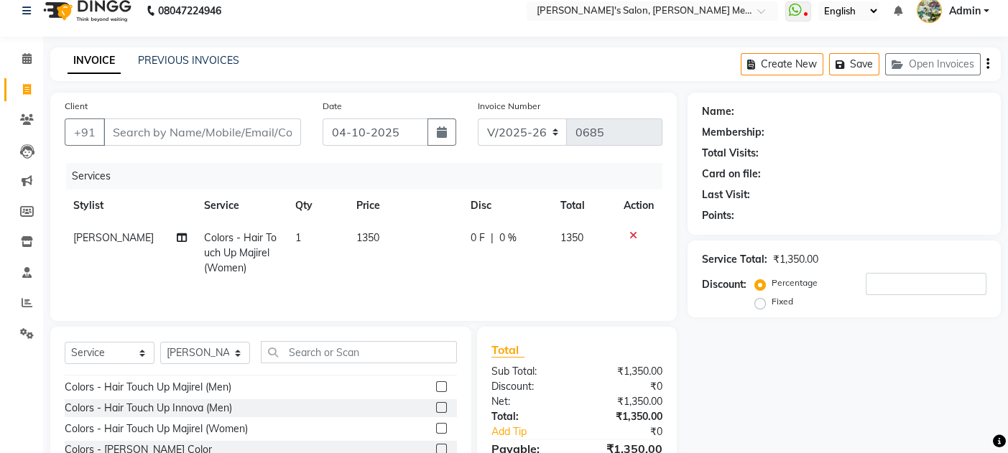
scroll to position [3, 0]
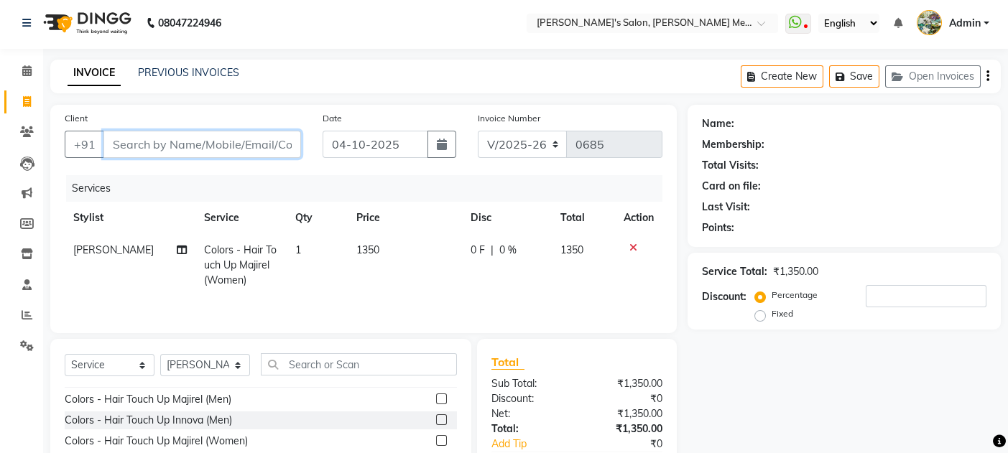
click at [207, 132] on input "Client" at bounding box center [202, 144] width 198 height 27
type input "9"
type input "0"
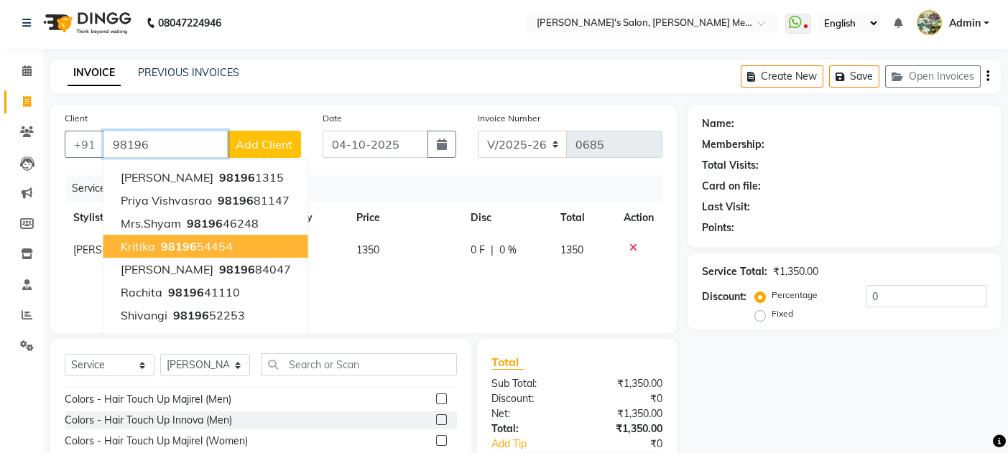
click at [190, 241] on span "98196" at bounding box center [179, 246] width 36 height 14
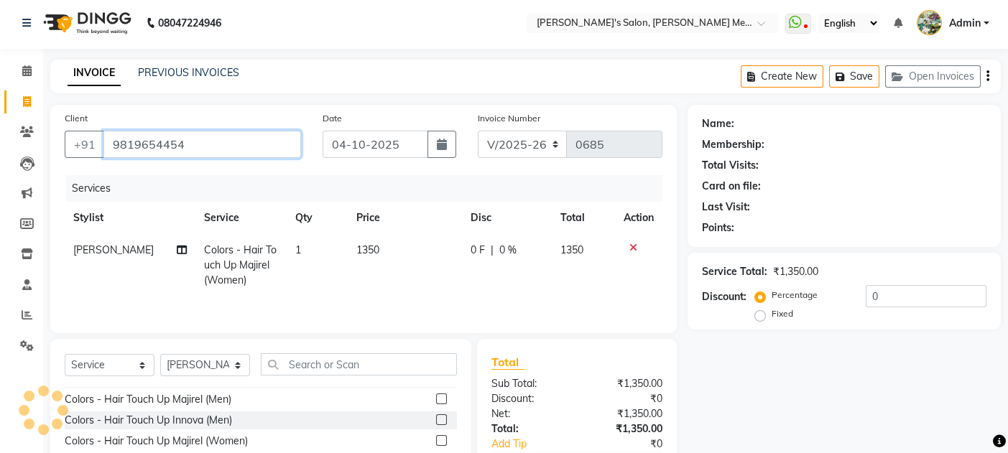
type input "9819654454"
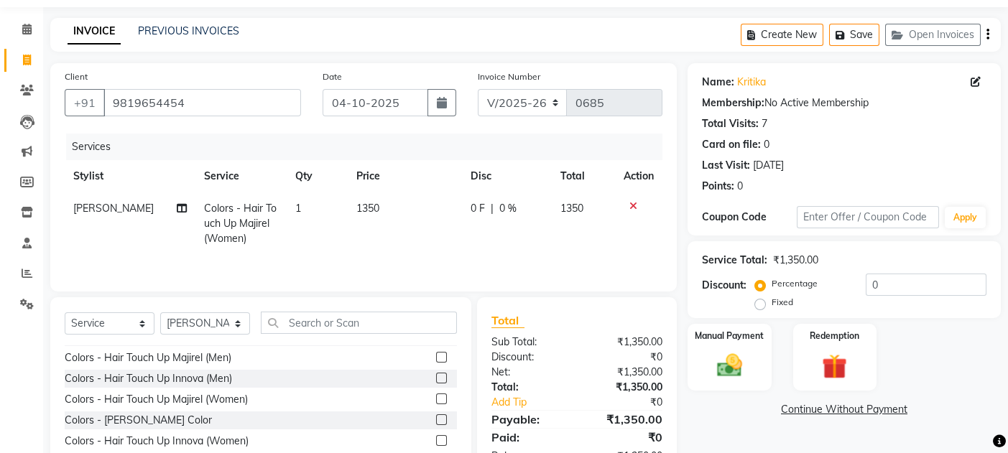
scroll to position [41, 0]
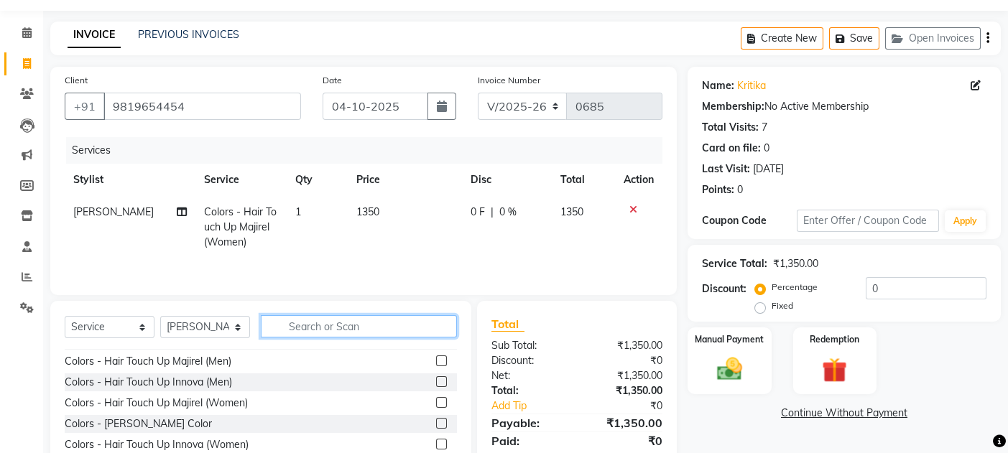
click at [386, 337] on input "text" at bounding box center [359, 326] width 196 height 22
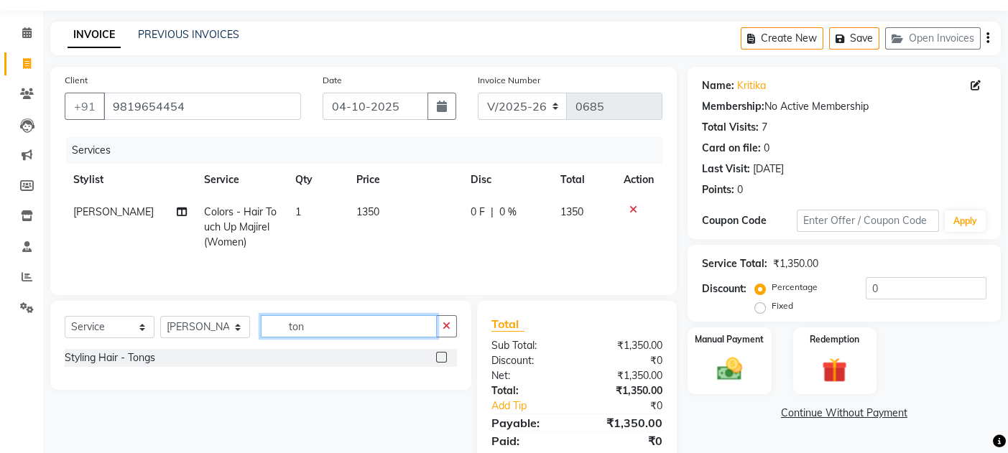
scroll to position [0, 0]
type input "t"
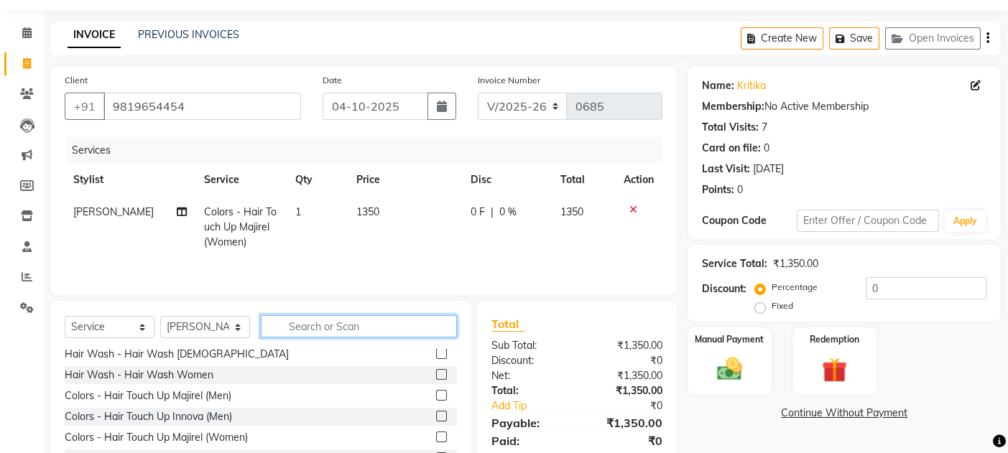
scroll to position [366, 0]
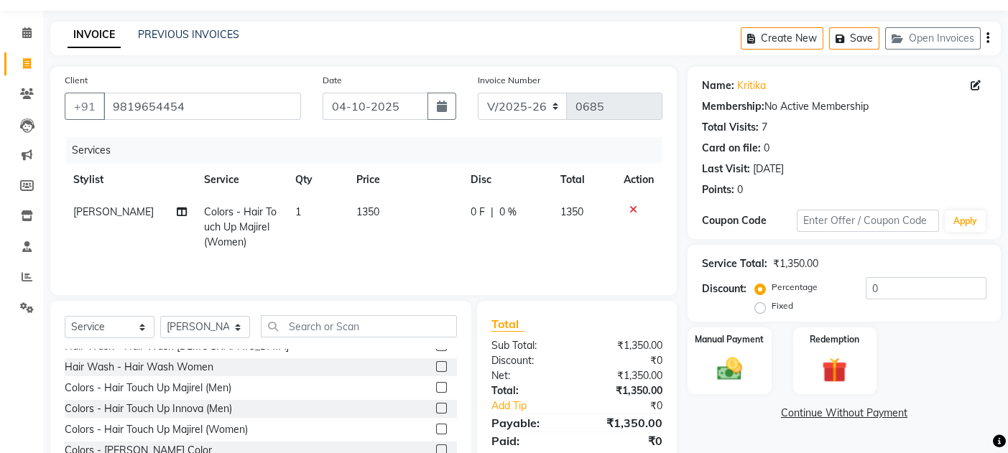
click at [356, 210] on span "1350" at bounding box center [367, 211] width 23 height 13
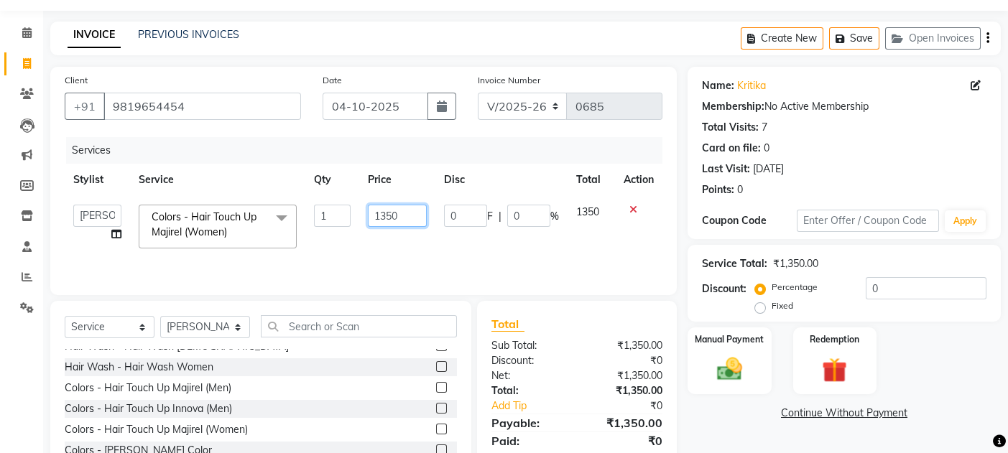
click at [386, 213] on input "1350" at bounding box center [397, 216] width 59 height 22
type input "2150"
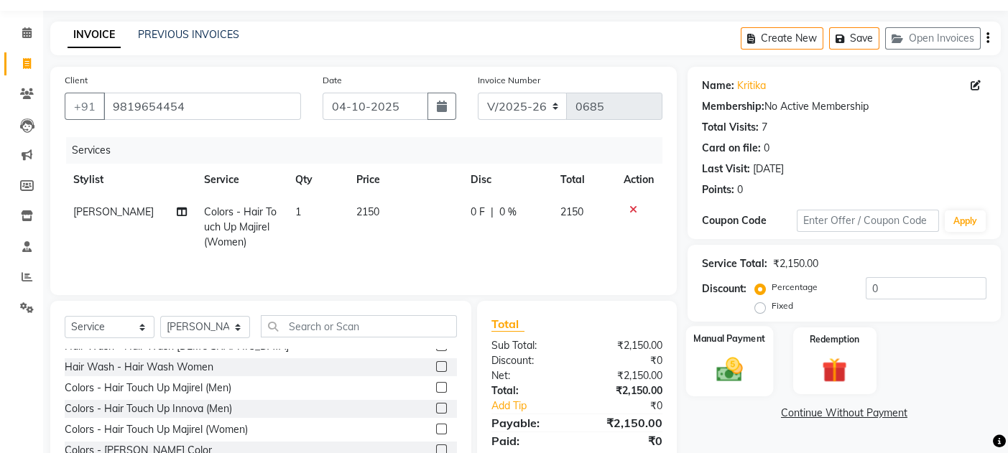
click at [700, 376] on div "Manual Payment" at bounding box center [729, 361] width 87 height 70
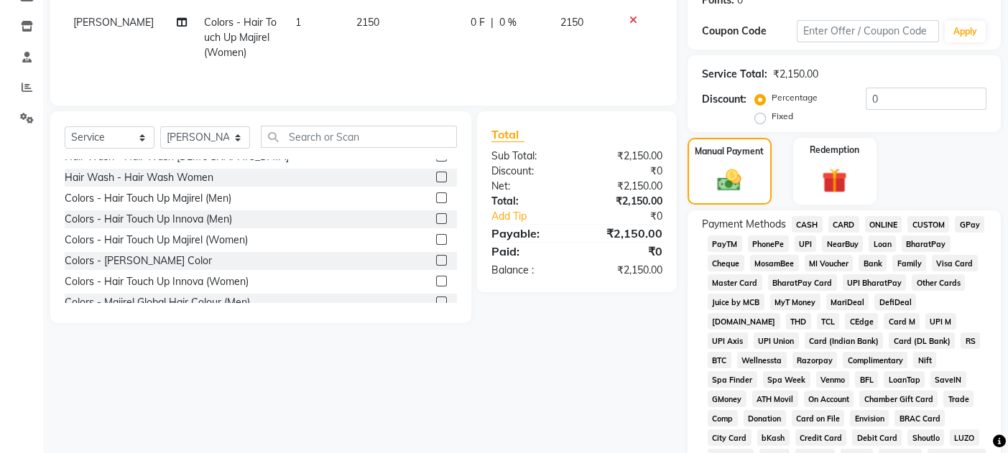
scroll to position [233, 0]
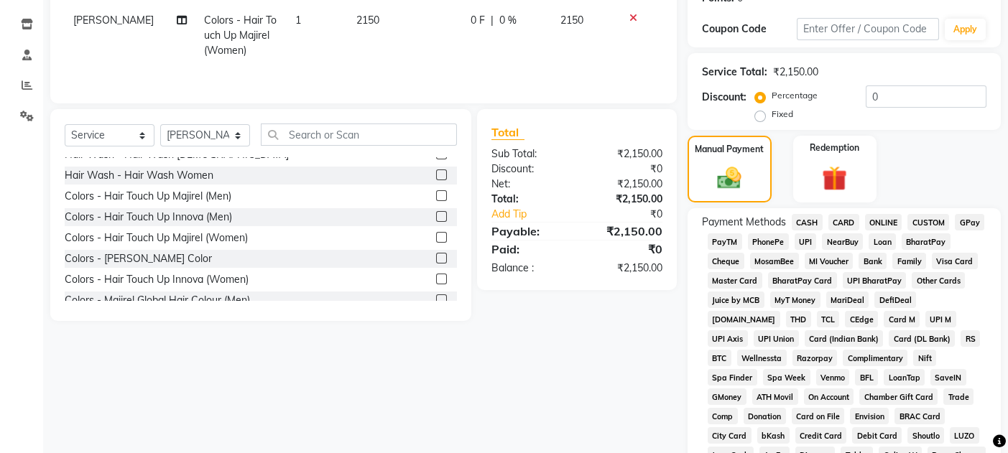
click at [966, 221] on span "GPay" at bounding box center [969, 222] width 29 height 17
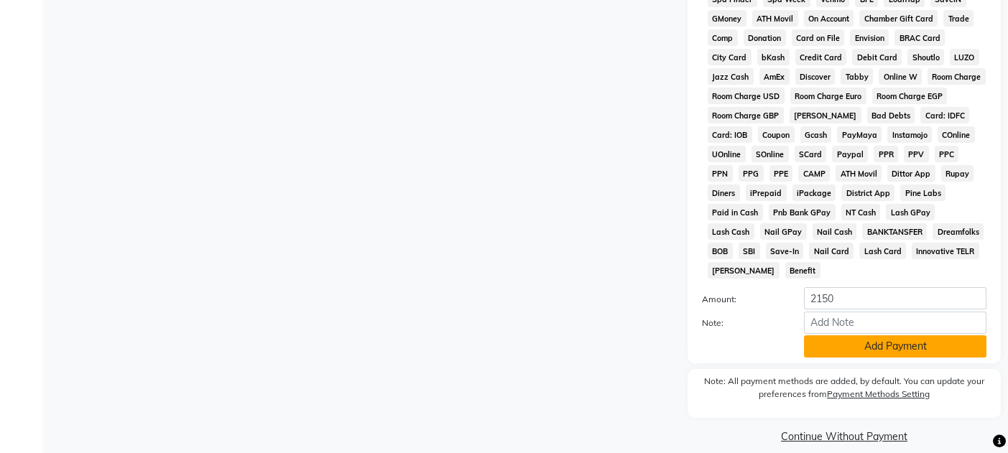
click at [881, 335] on button "Add Payment" at bounding box center [895, 346] width 182 height 22
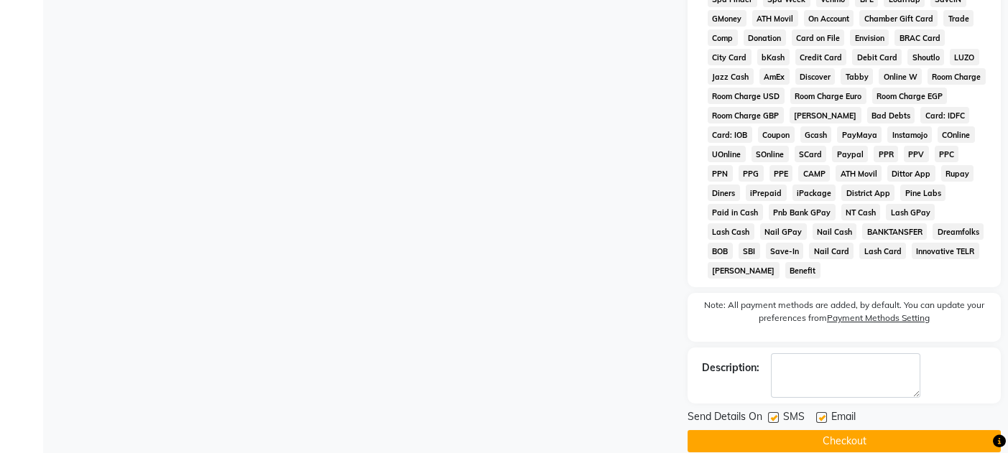
click at [821, 412] on label at bounding box center [821, 417] width 11 height 11
click at [821, 414] on input "checkbox" at bounding box center [820, 418] width 9 height 9
checkbox input "false"
click at [774, 412] on label at bounding box center [773, 417] width 11 height 11
click at [774, 414] on input "checkbox" at bounding box center [772, 418] width 9 height 9
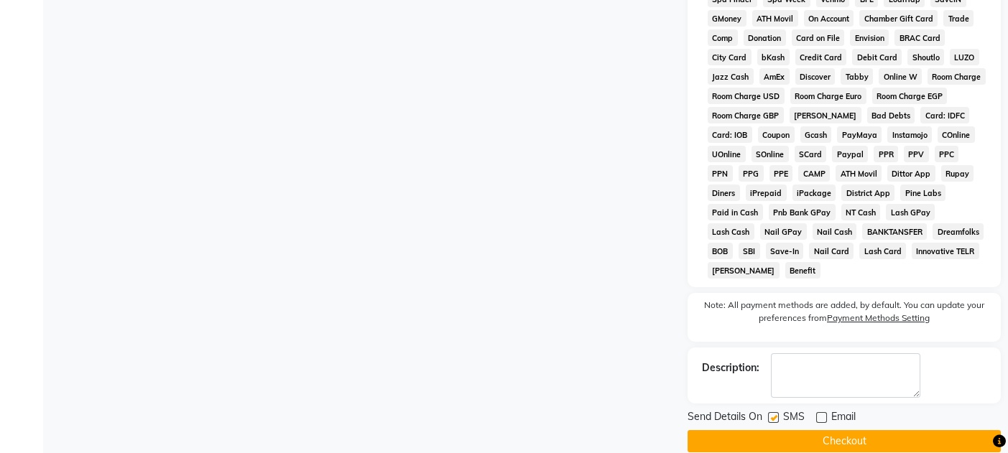
checkbox input "false"
click at [788, 430] on button "Checkout" at bounding box center [843, 441] width 313 height 22
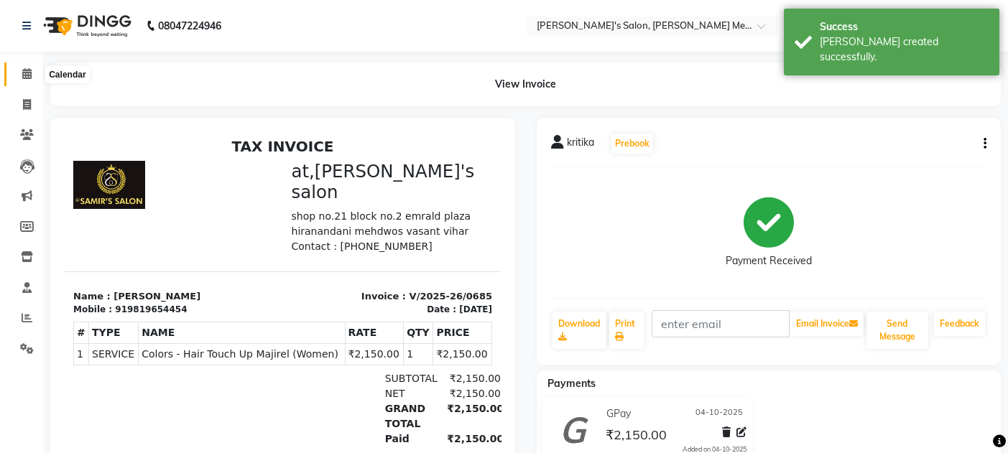
click at [27, 75] on icon at bounding box center [26, 73] width 9 height 11
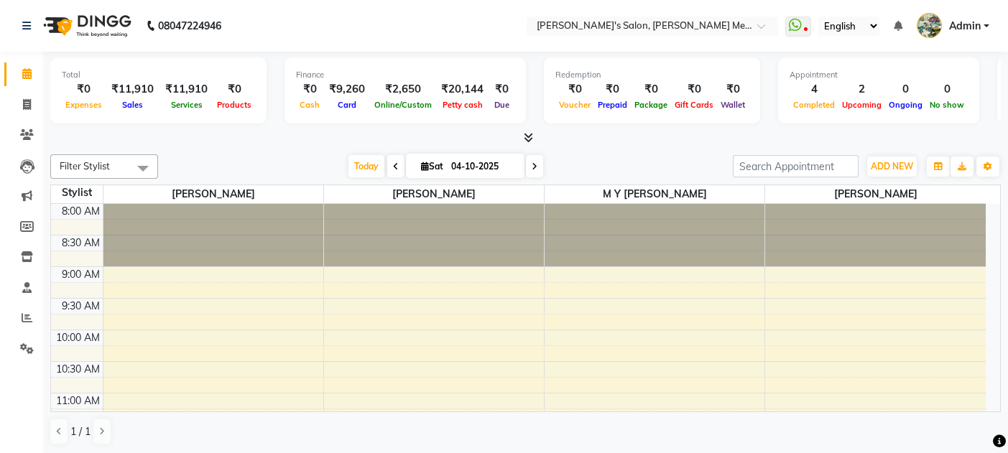
click at [672, 425] on div "1 / 1" at bounding box center [525, 431] width 950 height 27
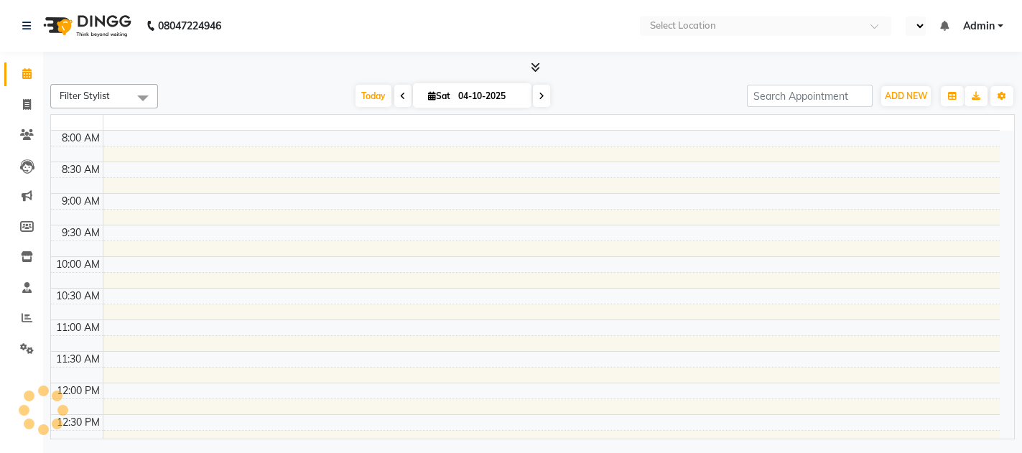
select select "en"
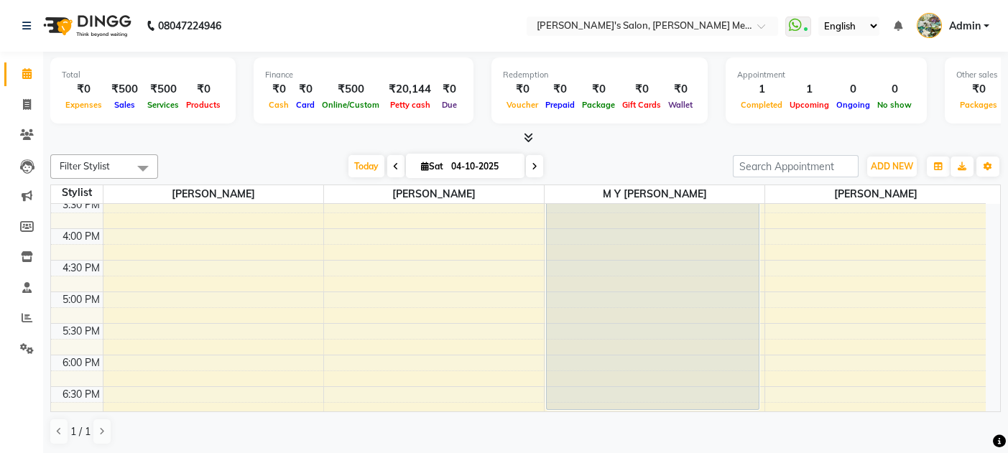
scroll to position [480, 0]
